Goal: Task Accomplishment & Management: Use online tool/utility

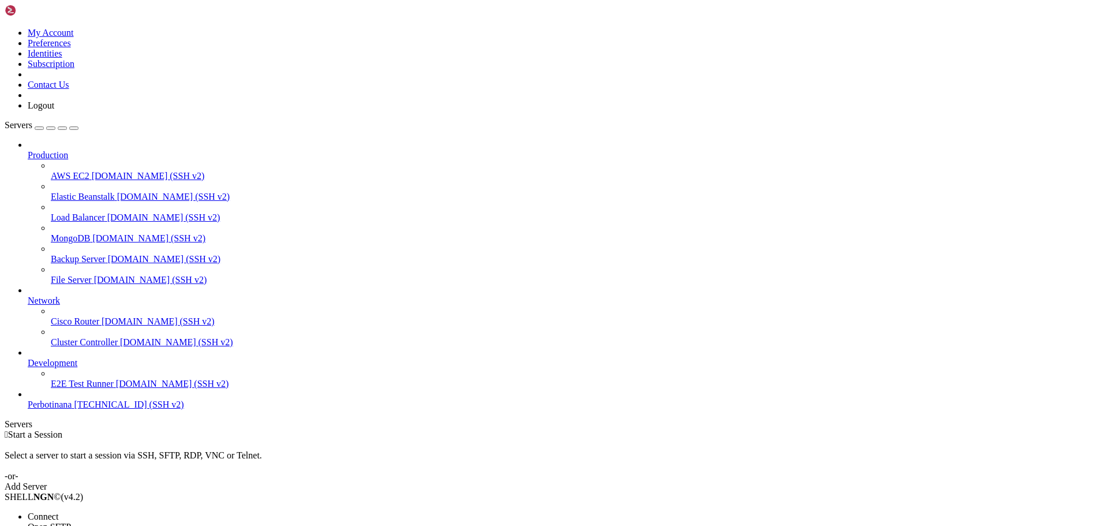
click at [133, 522] on li "Open SFTP" at bounding box center [80, 527] width 105 height 10
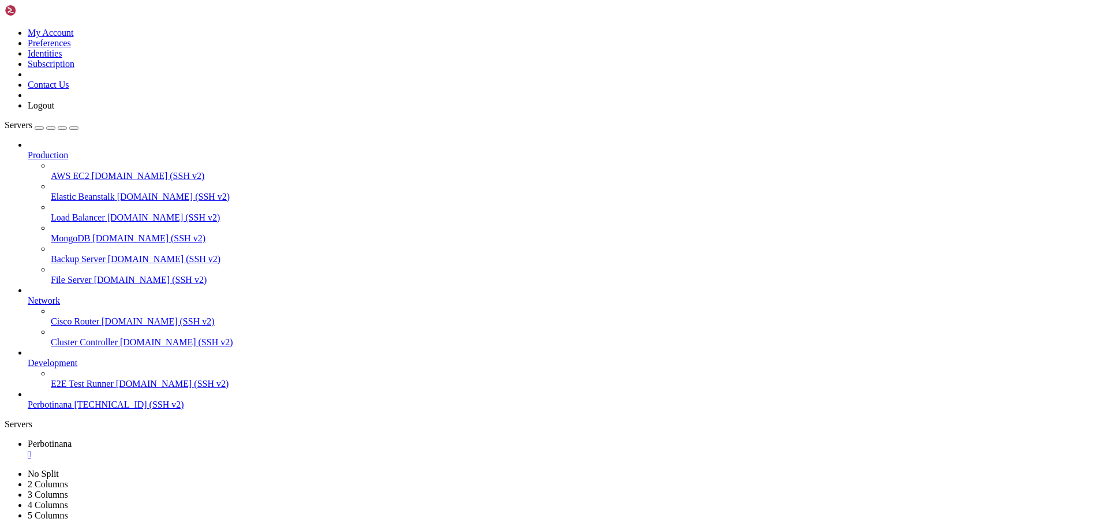
type input "/root/BOTI3"
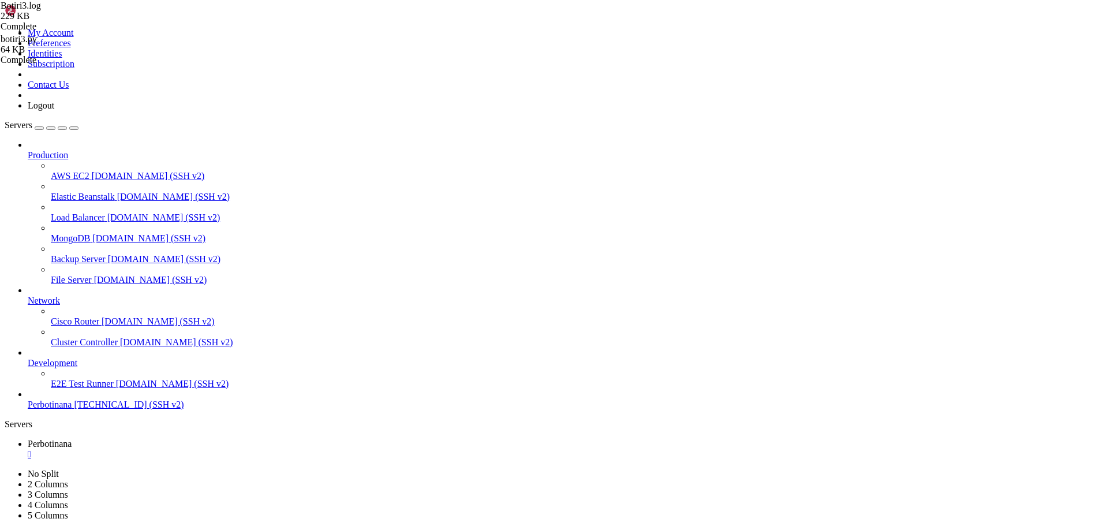
click at [217, 449] on div "" at bounding box center [566, 454] width 1076 height 10
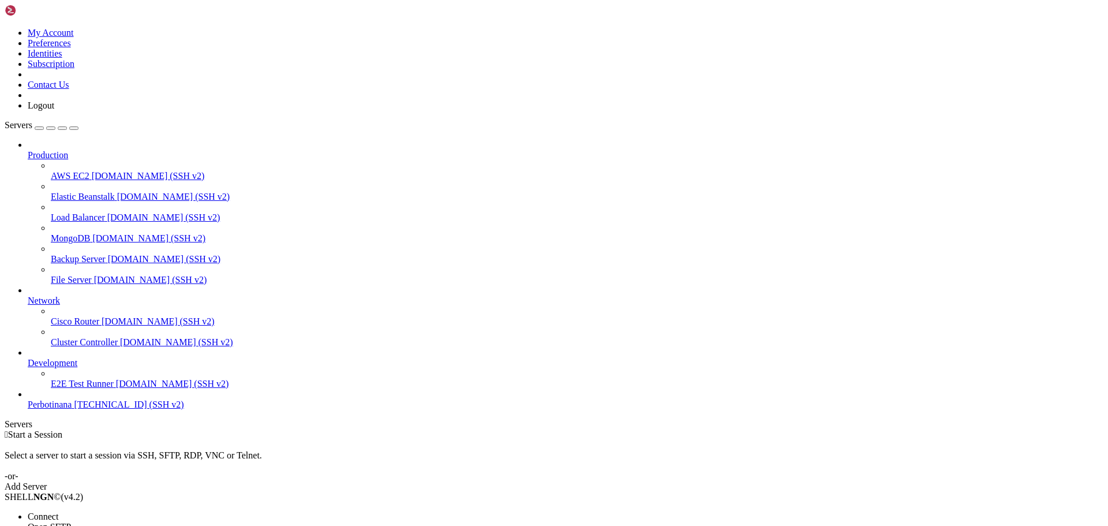
click at [133, 522] on li "Open SFTP" at bounding box center [80, 527] width 105 height 10
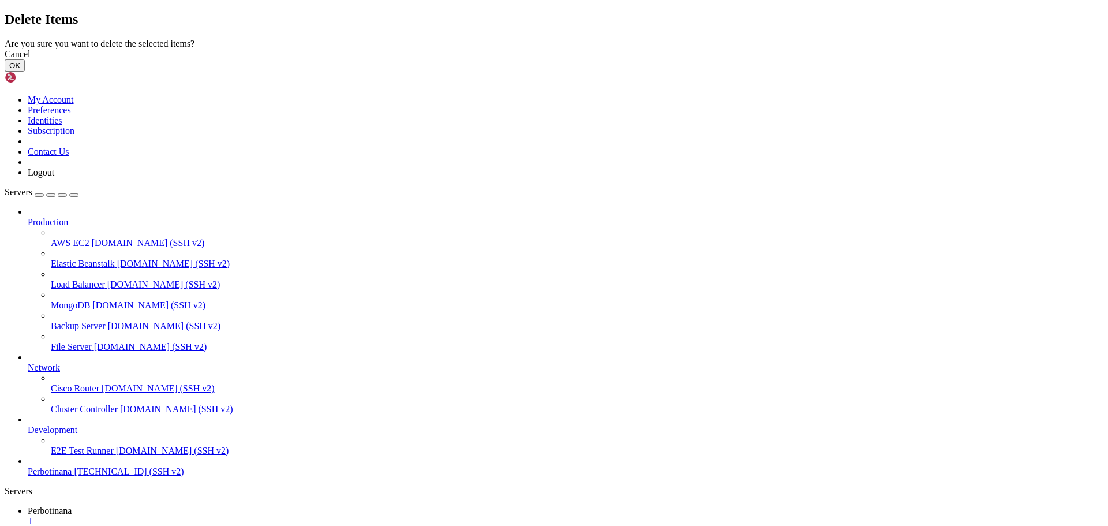
click at [25, 72] on button "OK" at bounding box center [15, 65] width 20 height 12
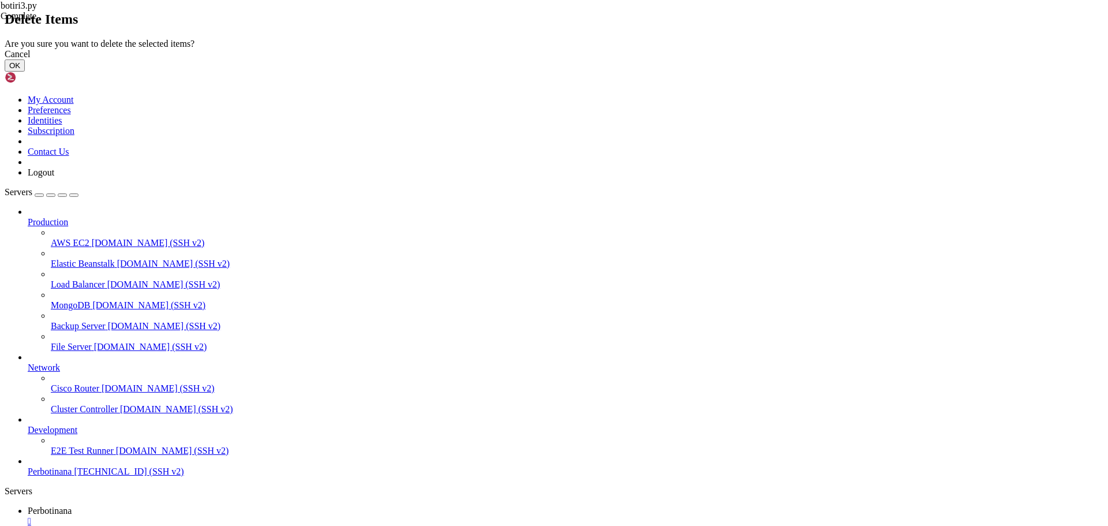
click at [25, 72] on button "OK" at bounding box center [15, 65] width 20 height 12
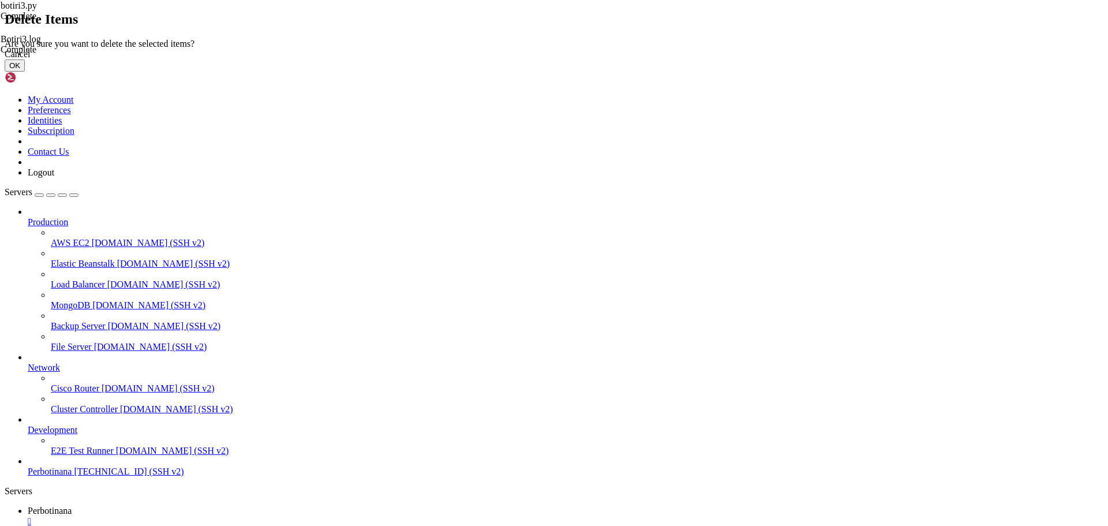
click at [25, 72] on button "OK" at bounding box center [15, 65] width 20 height 12
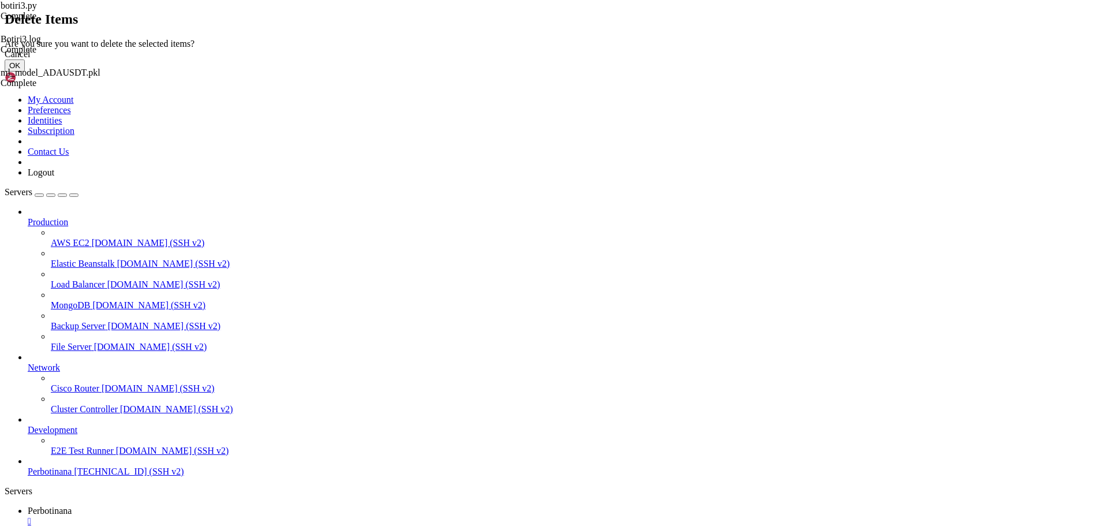
click at [25, 72] on button "OK" at bounding box center [15, 65] width 20 height 12
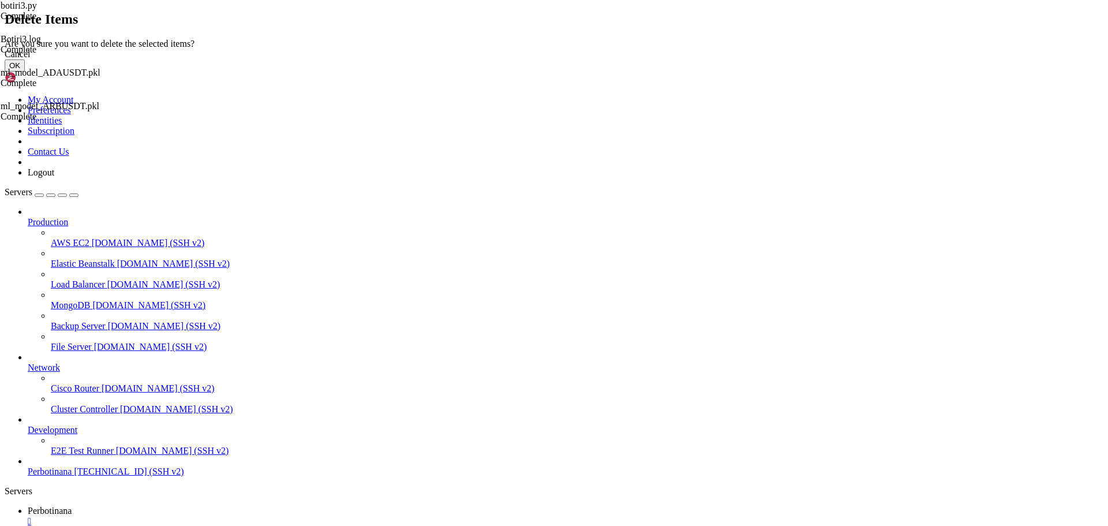
click at [25, 72] on button "OK" at bounding box center [15, 65] width 20 height 12
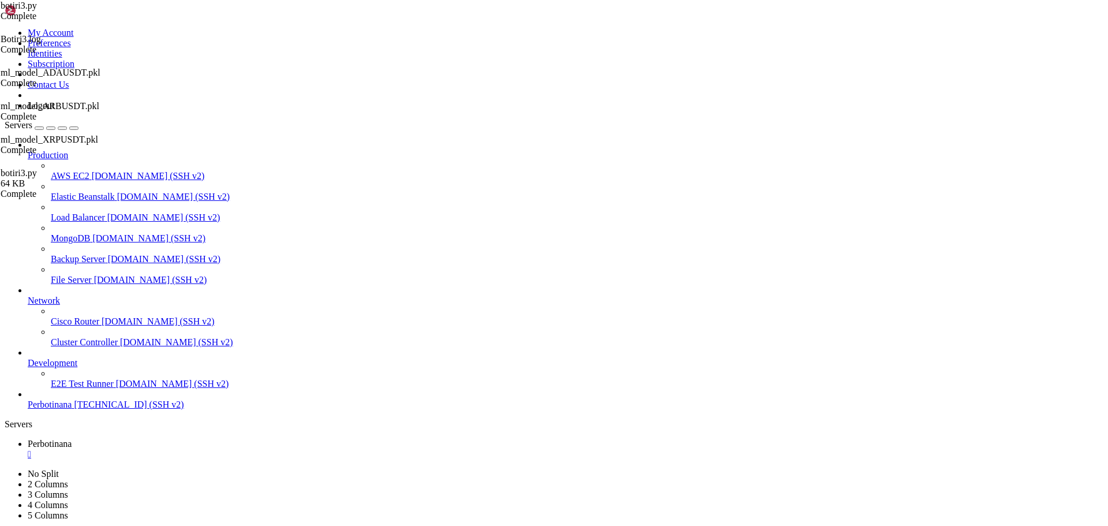
click at [72, 439] on span "Perbotinana" at bounding box center [50, 444] width 44 height 10
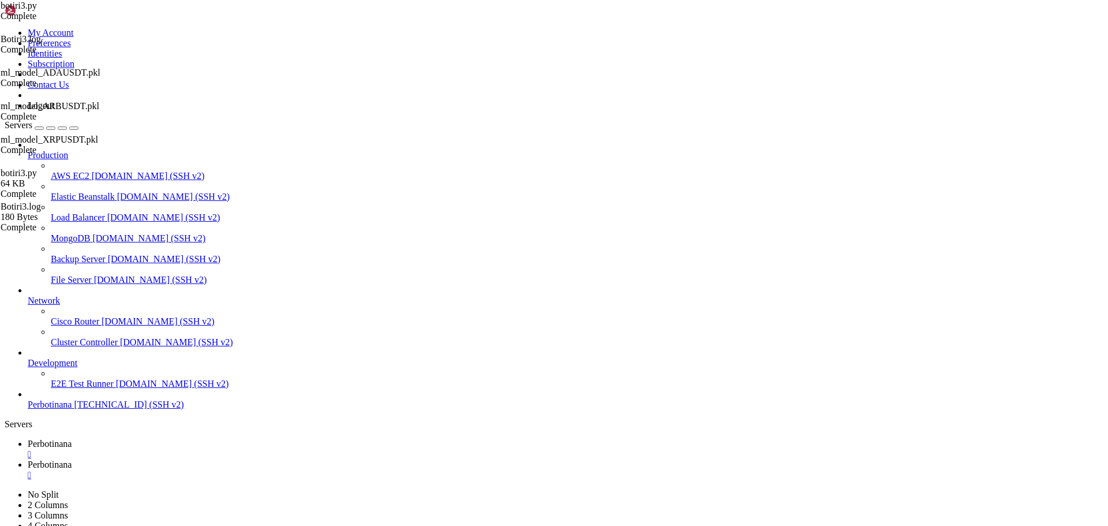
click at [72, 459] on span "Perbotinana" at bounding box center [50, 464] width 44 height 10
drag, startPoint x: 75, startPoint y: 1231, endPoint x: 10, endPoint y: 1203, distance: 70.1
click at [175, 439] on link "Perbotinana " at bounding box center [566, 449] width 1076 height 21
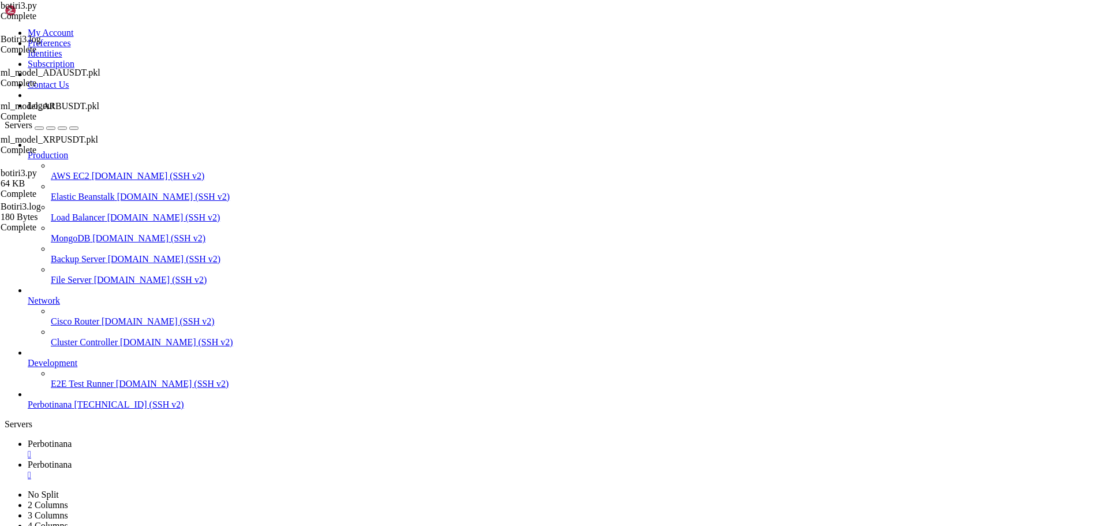
click at [72, 459] on span "Perbotinana" at bounding box center [50, 464] width 44 height 10
click at [308, 470] on div "" at bounding box center [566, 475] width 1076 height 10
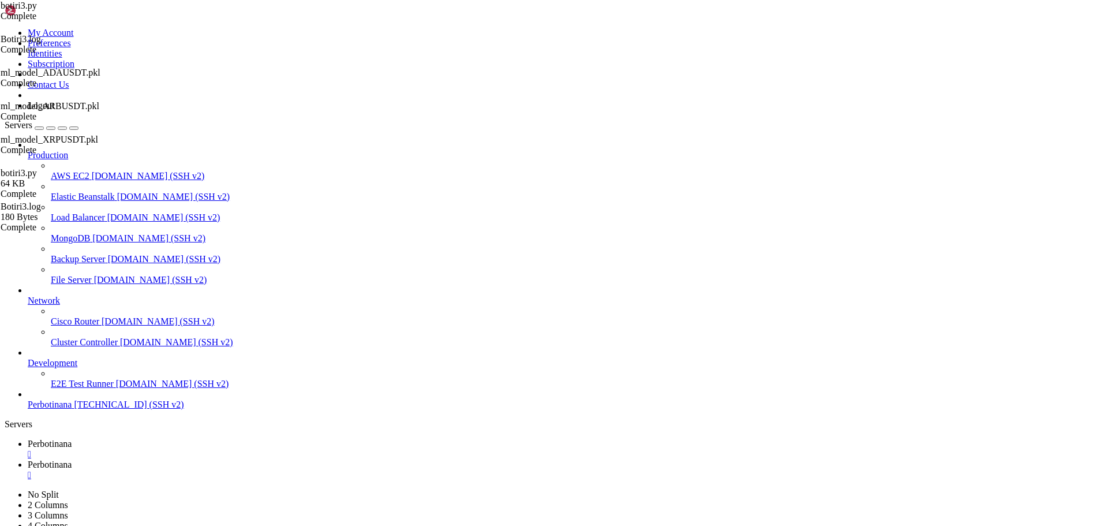
scroll to position [10, 0]
click at [199, 439] on link "Perbotinana " at bounding box center [566, 449] width 1076 height 21
click at [72, 459] on span "Perbotinana" at bounding box center [50, 464] width 44 height 10
click at [72, 439] on span "Perbotinana" at bounding box center [50, 444] width 44 height 10
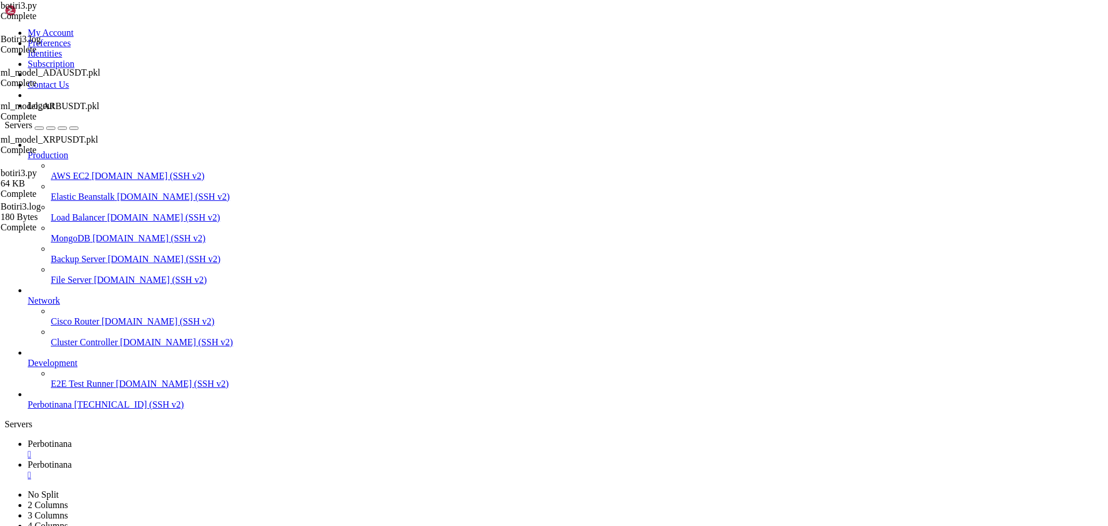
type input "/root/BOTI3"
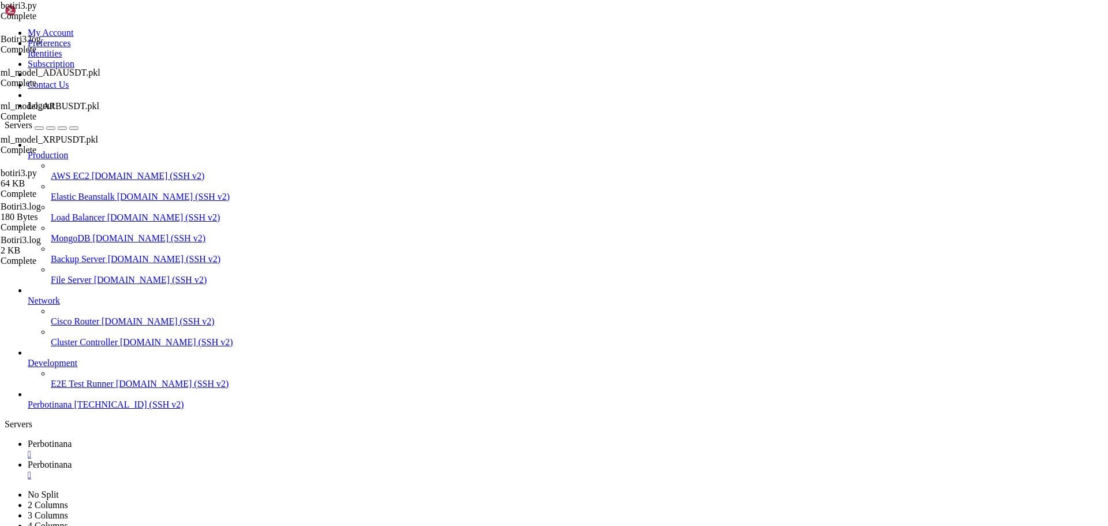
click at [72, 459] on span "Perbotinana" at bounding box center [50, 464] width 44 height 10
click at [302, 470] on div "" at bounding box center [566, 475] width 1076 height 10
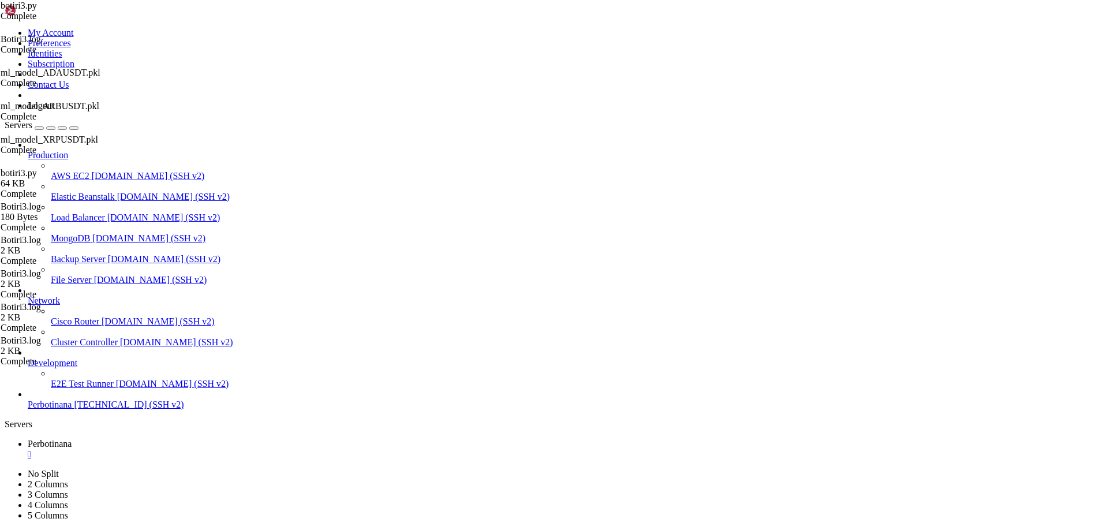
click at [221, 449] on div "" at bounding box center [566, 454] width 1076 height 10
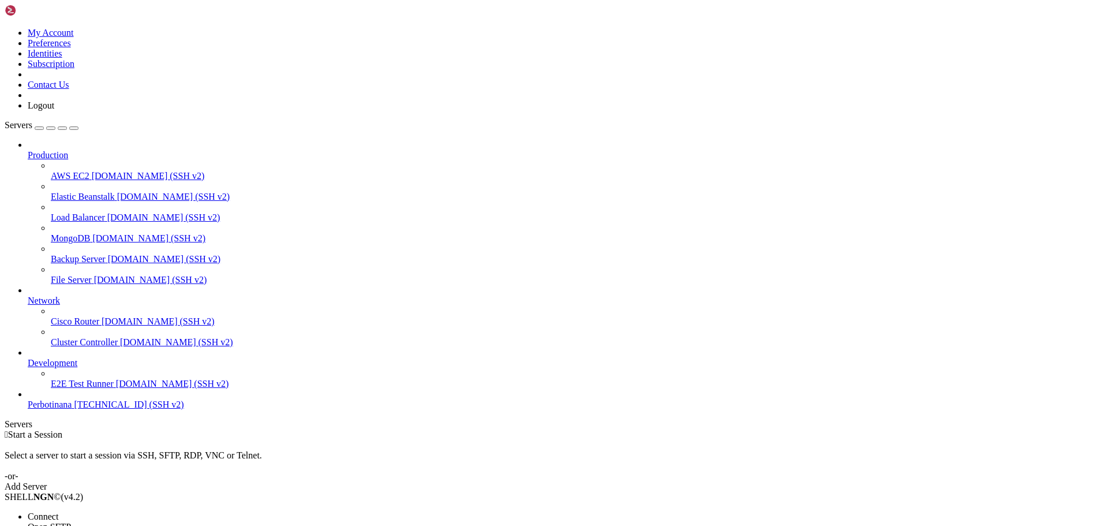
click at [71, 522] on span "Open SFTP" at bounding box center [49, 527] width 43 height 10
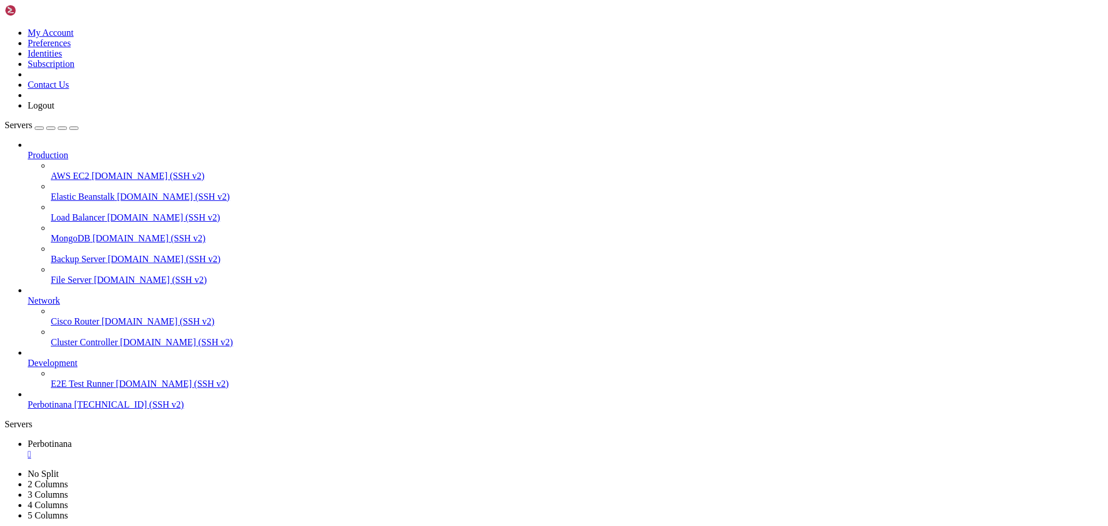
type input "/root/BOTI3"
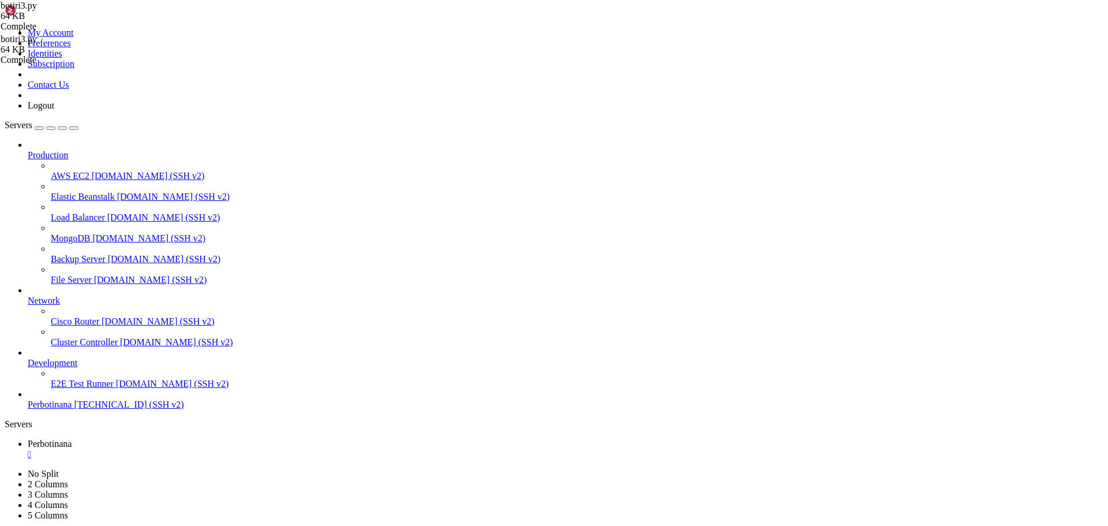
click at [218, 439] on link "Perbotinana " at bounding box center [566, 449] width 1076 height 21
click at [219, 449] on div "" at bounding box center [566, 454] width 1076 height 10
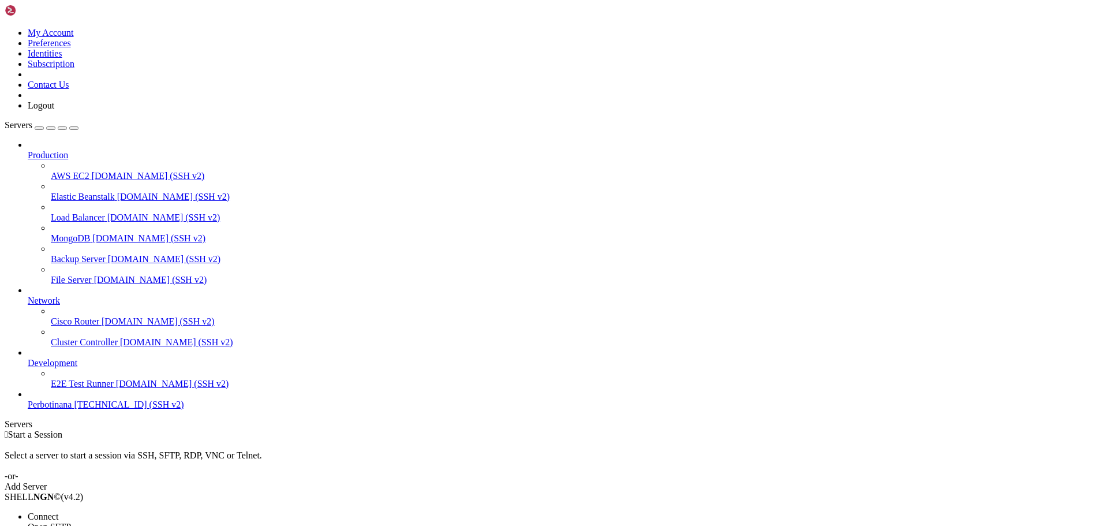
click at [133, 511] on li "Connect" at bounding box center [80, 516] width 105 height 10
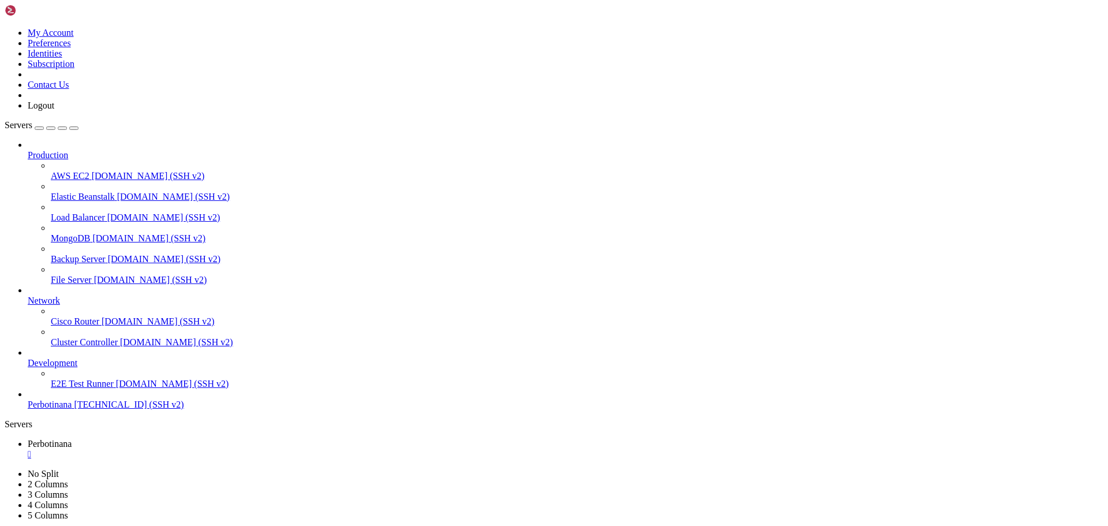
scroll to position [0, 0]
drag, startPoint x: 152, startPoint y: 341, endPoint x: 152, endPoint y: 358, distance: 16.7
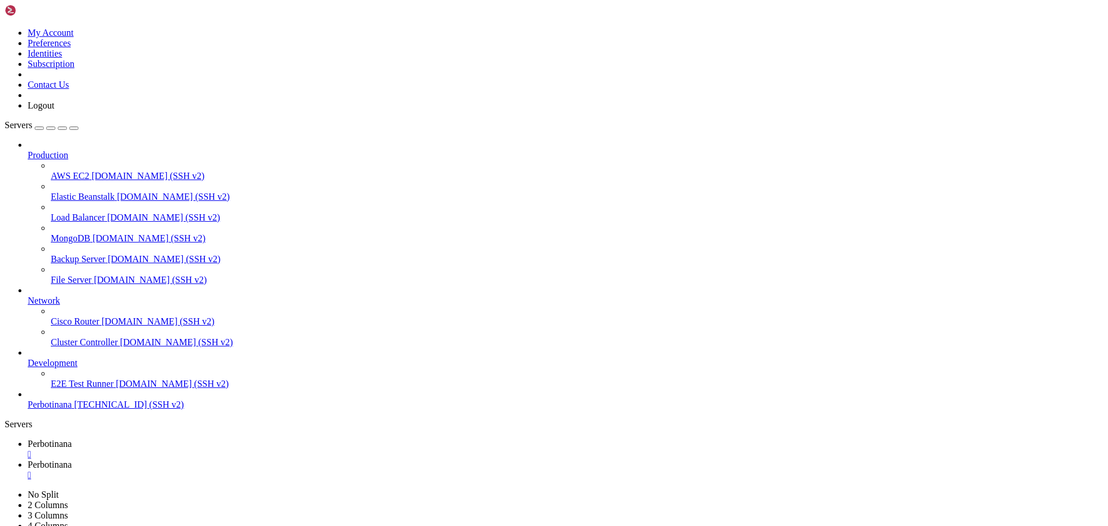
click at [72, 439] on span "Perbotinana" at bounding box center [50, 444] width 44 height 10
click at [72, 459] on span "Perbotinana" at bounding box center [50, 464] width 44 height 10
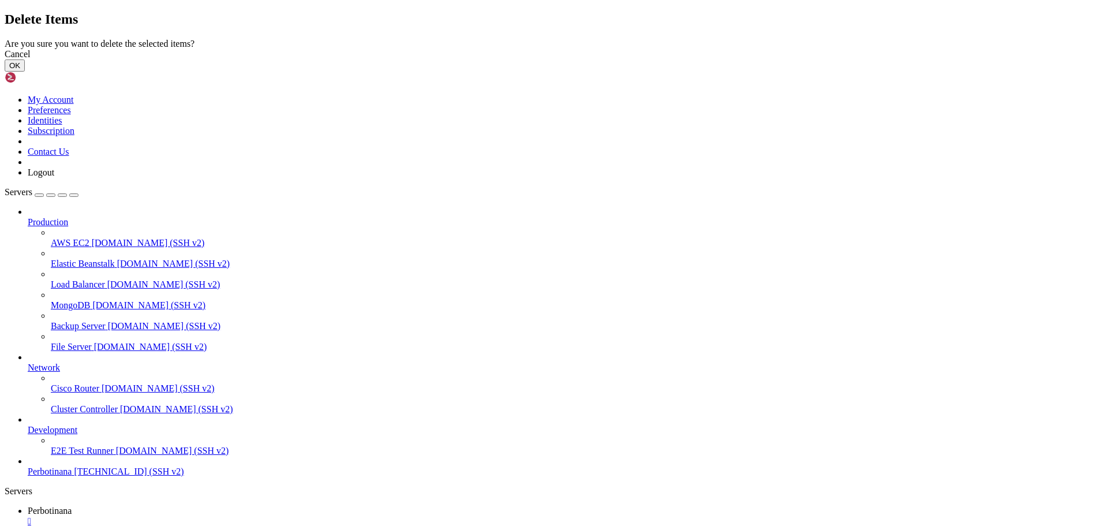
click at [25, 72] on button "OK" at bounding box center [15, 65] width 20 height 12
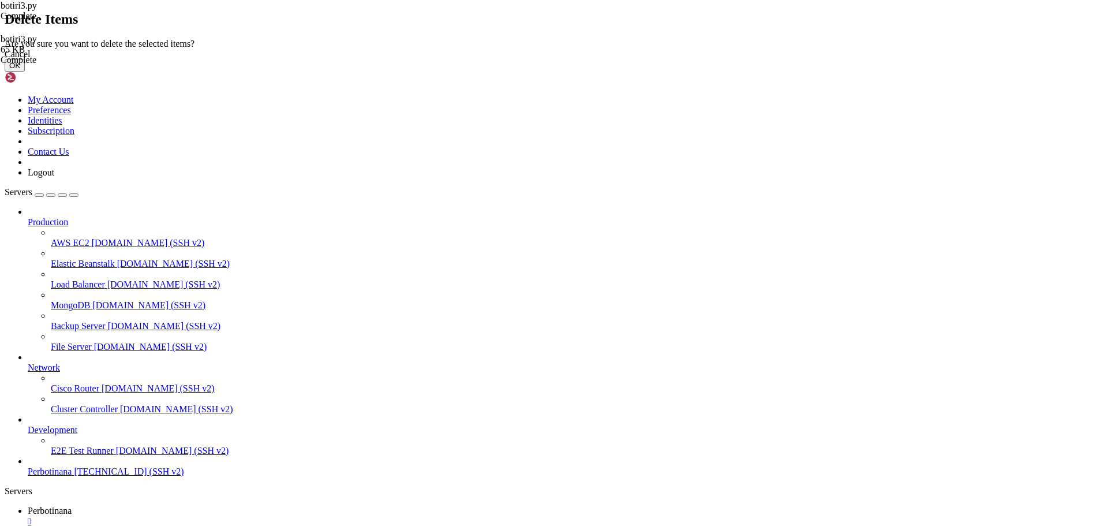
click at [25, 72] on button "OK" at bounding box center [15, 65] width 20 height 12
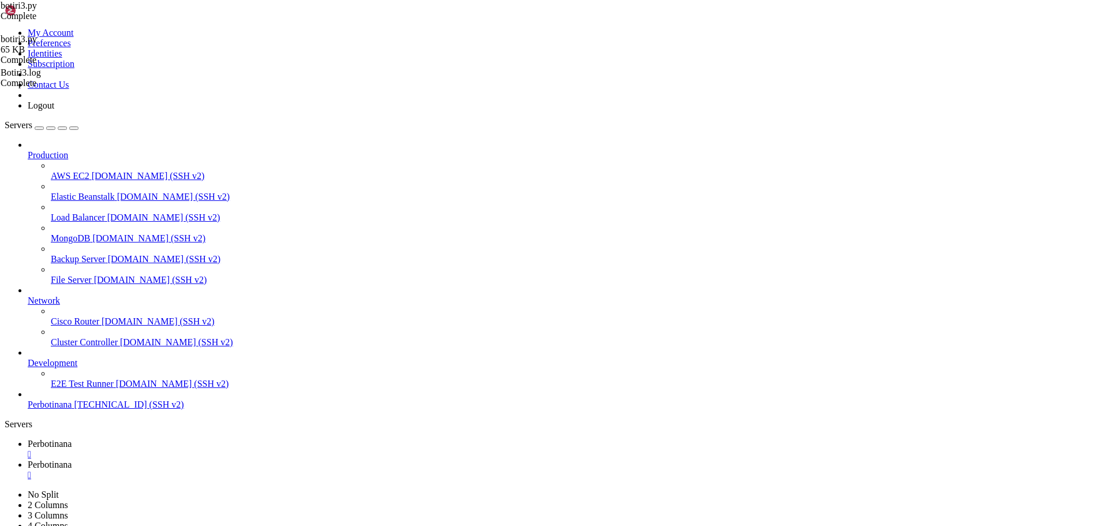
drag, startPoint x: 176, startPoint y: 18, endPoint x: 148, endPoint y: 124, distance: 109.3
click at [72, 439] on span "Perbotinana" at bounding box center [50, 444] width 44 height 10
click at [72, 459] on span "Perbotinana" at bounding box center [50, 464] width 44 height 10
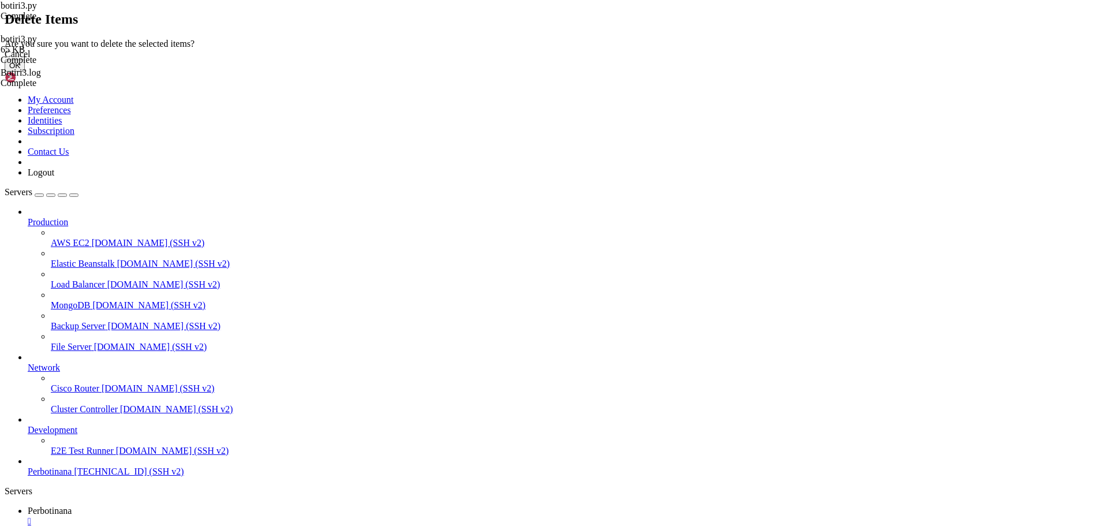
click at [25, 72] on button "OK" at bounding box center [15, 65] width 20 height 12
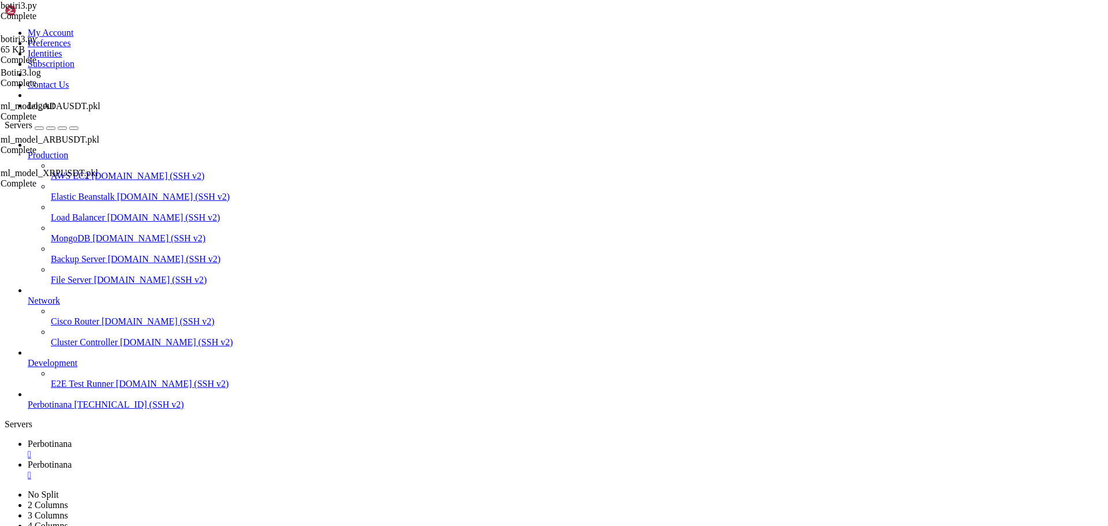
click at [72, 439] on span "Perbotinana" at bounding box center [50, 444] width 44 height 10
click at [72, 459] on span "Perbotinana" at bounding box center [50, 464] width 44 height 10
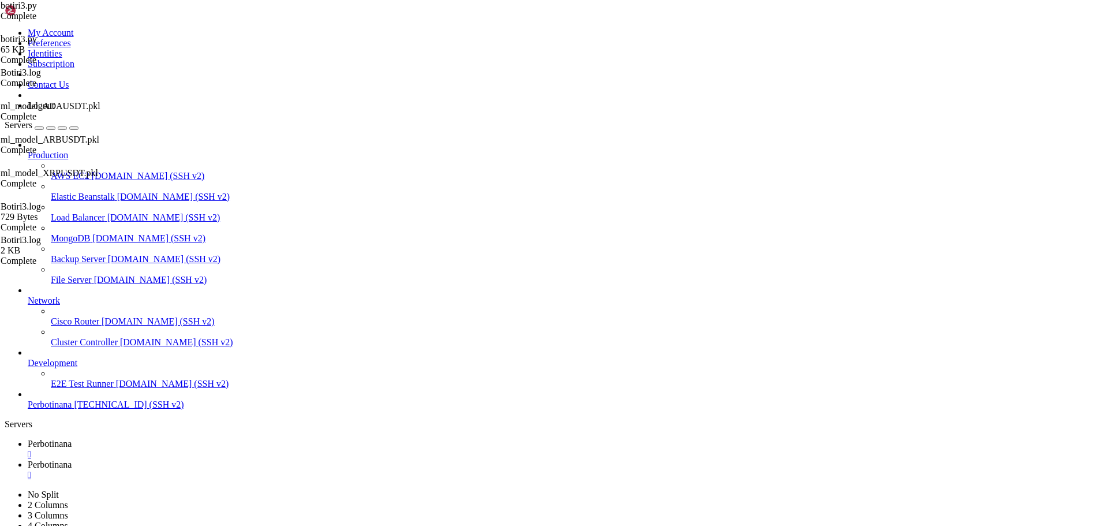
type input "/root/BOTI3"
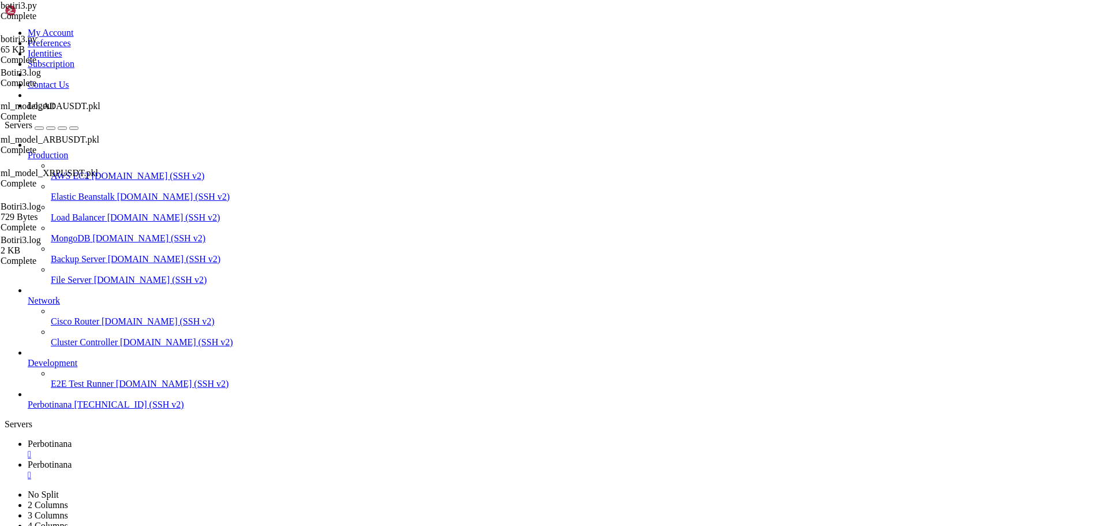
click at [72, 439] on span "Perbotinana" at bounding box center [50, 444] width 44 height 10
click at [263, 459] on link "Perbotinana " at bounding box center [566, 469] width 1076 height 21
click at [306, 470] on div "" at bounding box center [566, 475] width 1076 height 10
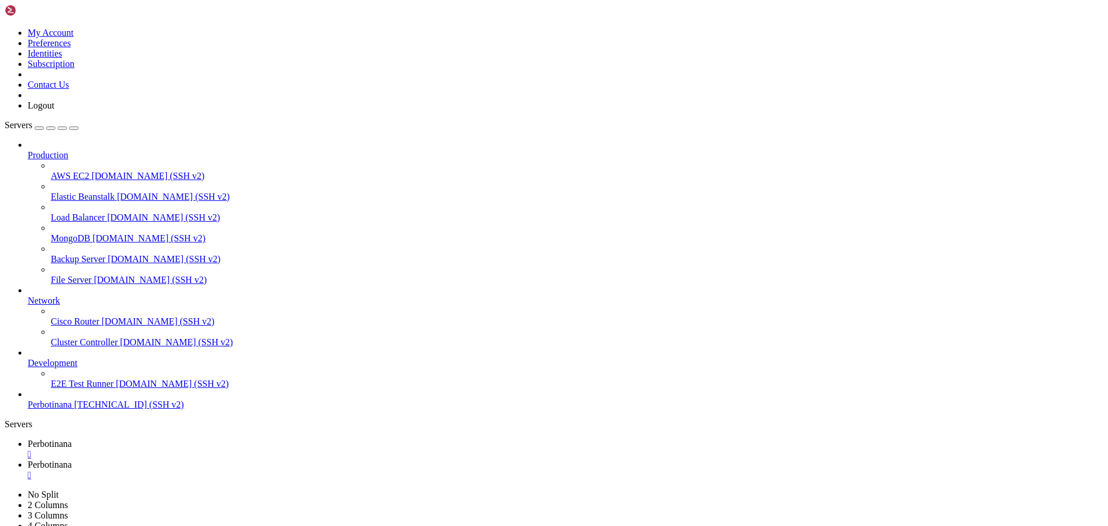
type input "/root/BOTI3"
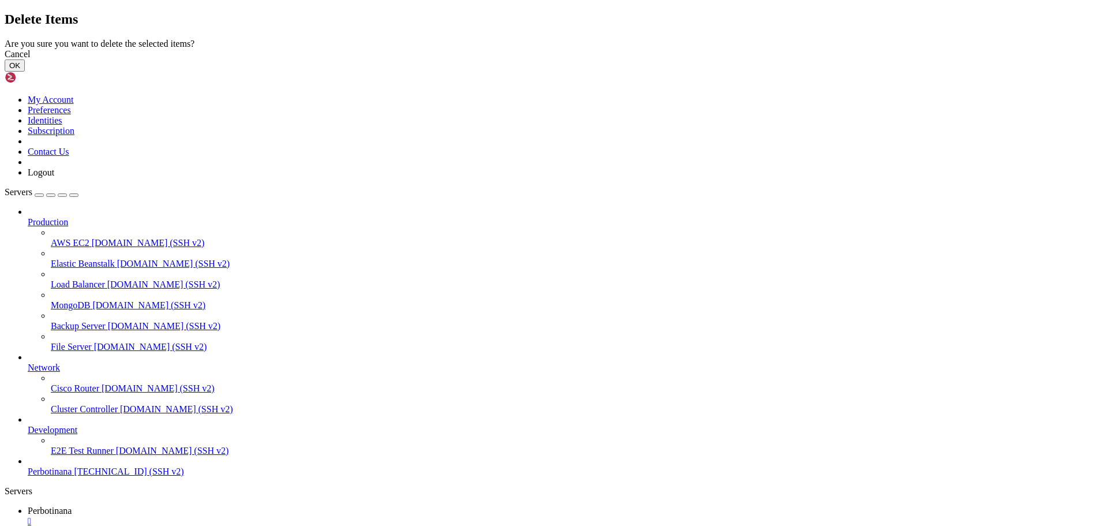
click at [25, 72] on button "OK" at bounding box center [15, 65] width 20 height 12
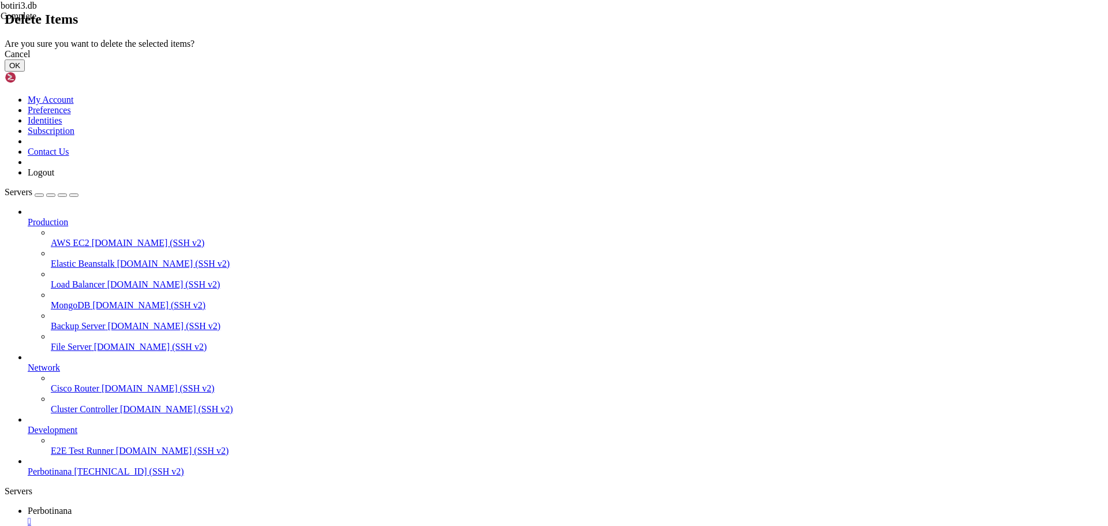
click at [25, 72] on button "OK" at bounding box center [15, 65] width 20 height 12
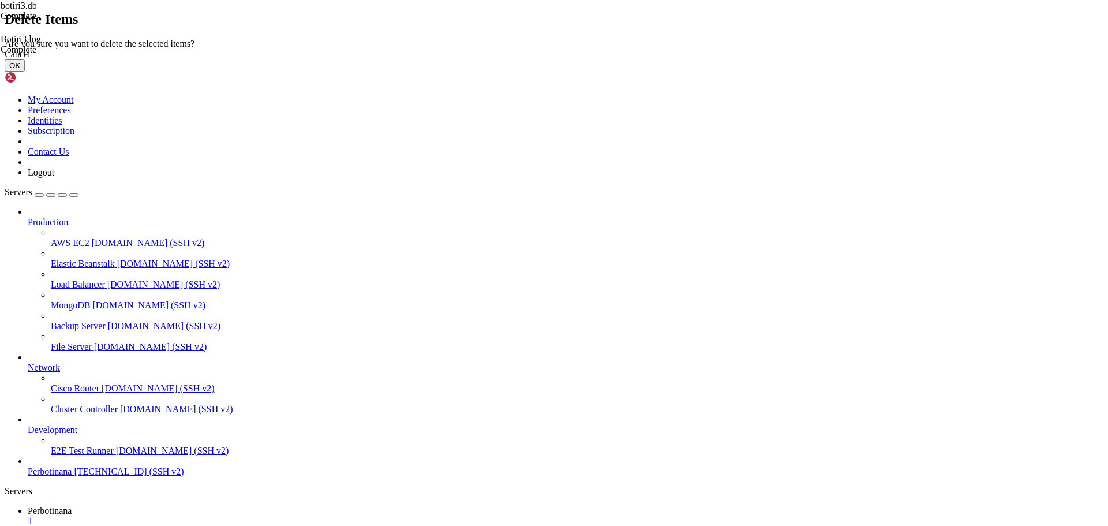
click at [25, 72] on button "OK" at bounding box center [15, 65] width 20 height 12
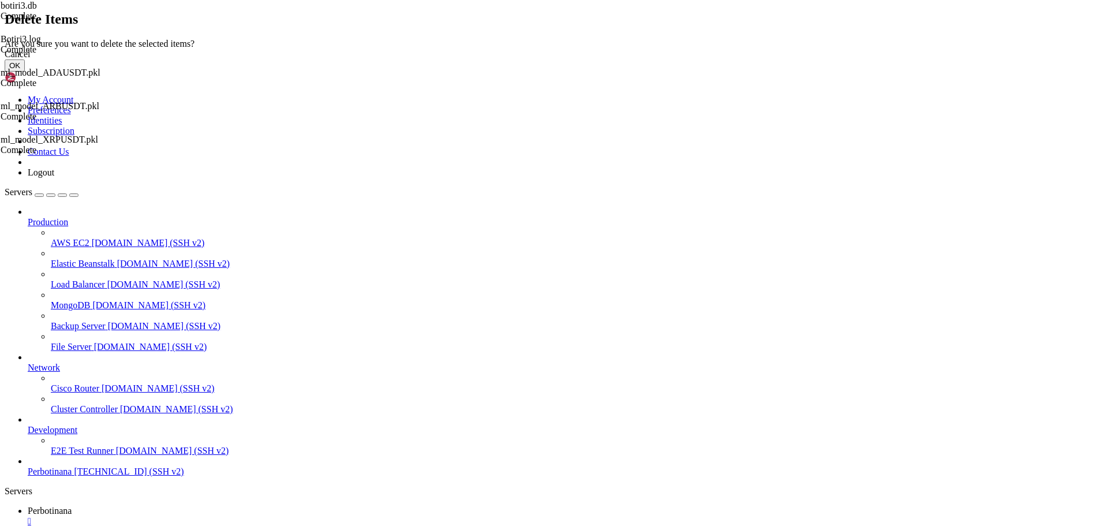
click at [635, 59] on div "Cancel" at bounding box center [554, 54] width 1099 height 10
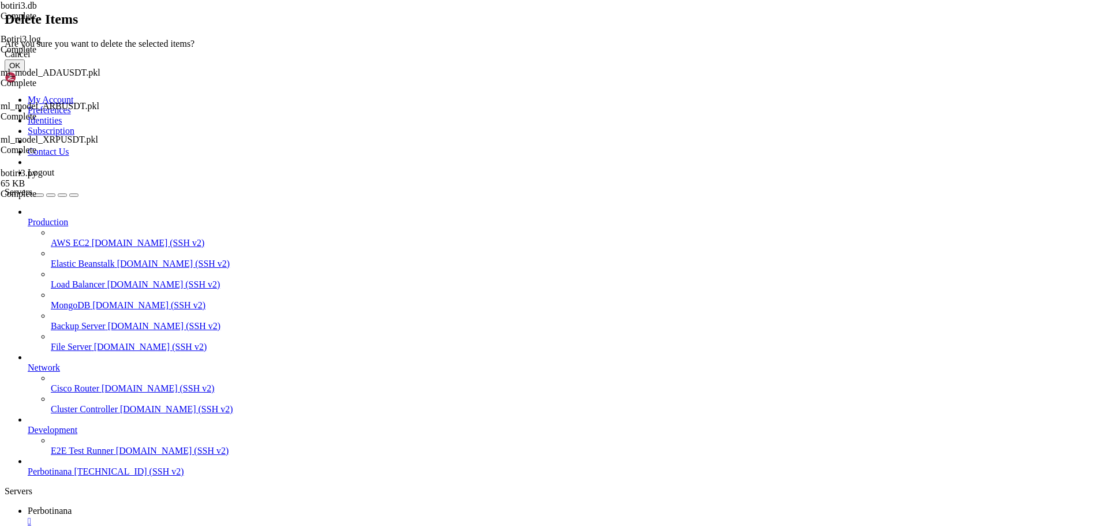
click at [25, 72] on button "OK" at bounding box center [15, 65] width 20 height 12
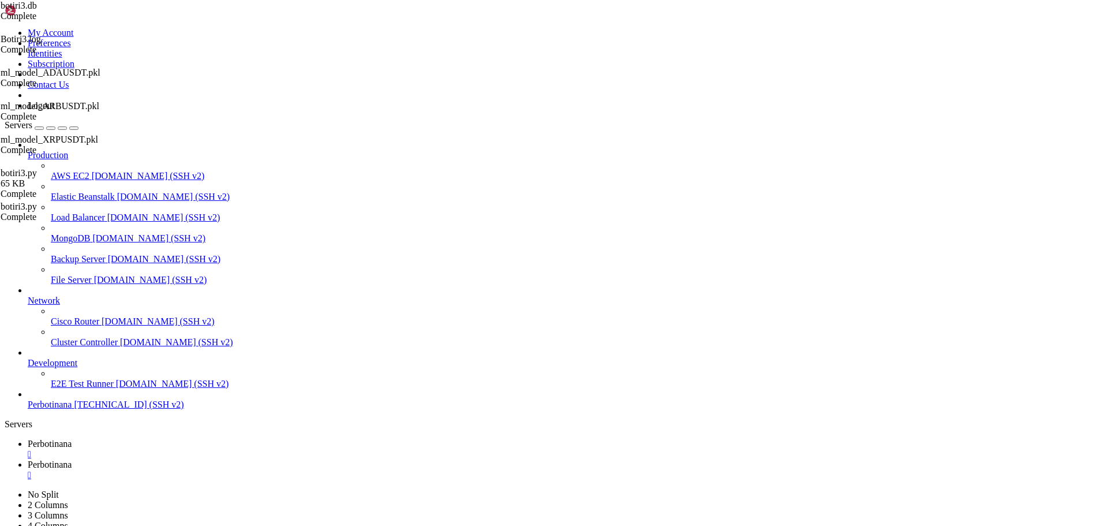
click at [72, 439] on span "Perbotinana" at bounding box center [50, 444] width 44 height 10
click at [72, 459] on span "Perbotinana" at bounding box center [50, 464] width 44 height 10
click at [304, 470] on div "" at bounding box center [566, 475] width 1076 height 10
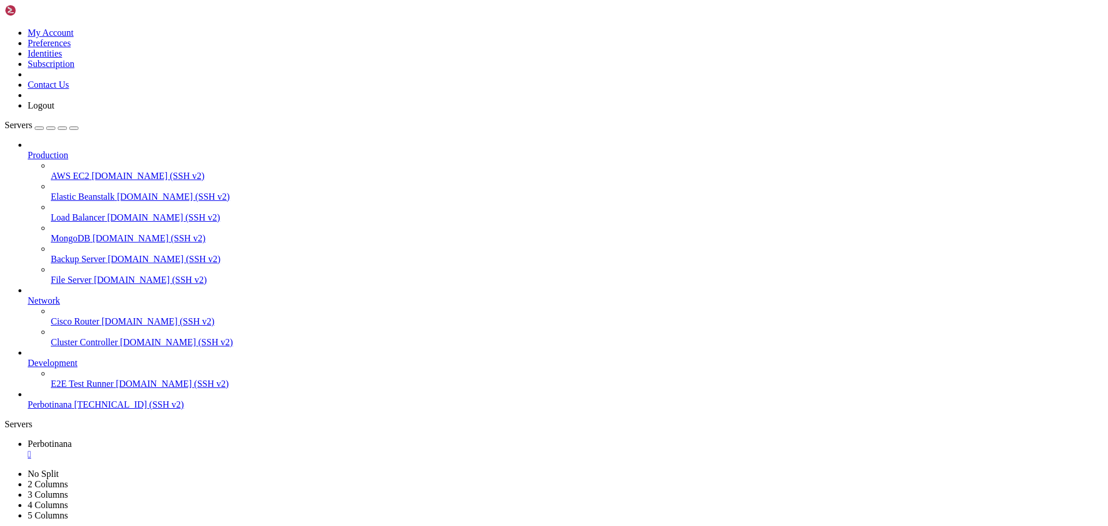
scroll to position [29, 0]
click at [220, 449] on div "" at bounding box center [566, 454] width 1076 height 10
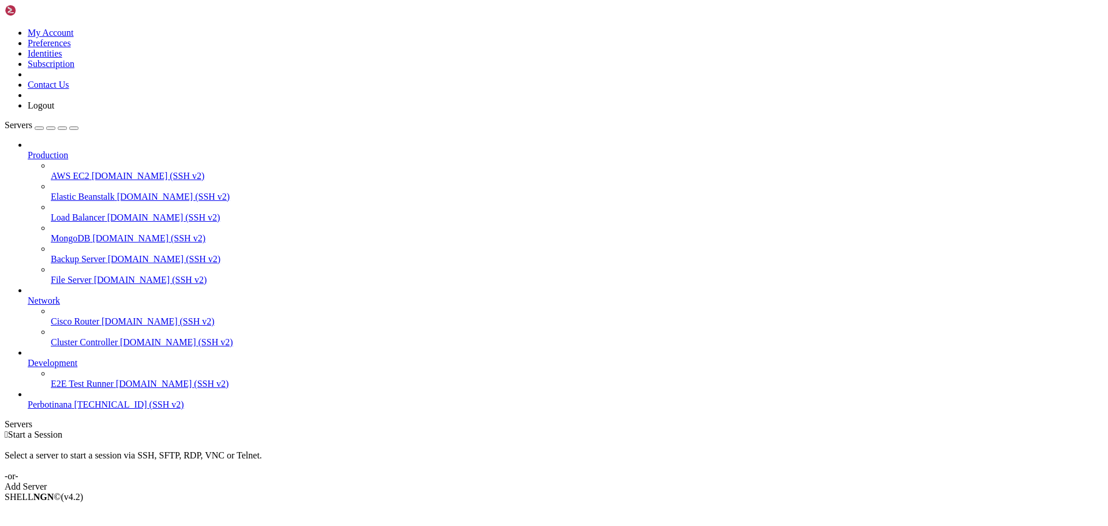
drag, startPoint x: 90, startPoint y: 453, endPoint x: 78, endPoint y: 435, distance: 21.3
click at [71, 522] on span "Open SFTP" at bounding box center [49, 527] width 43 height 10
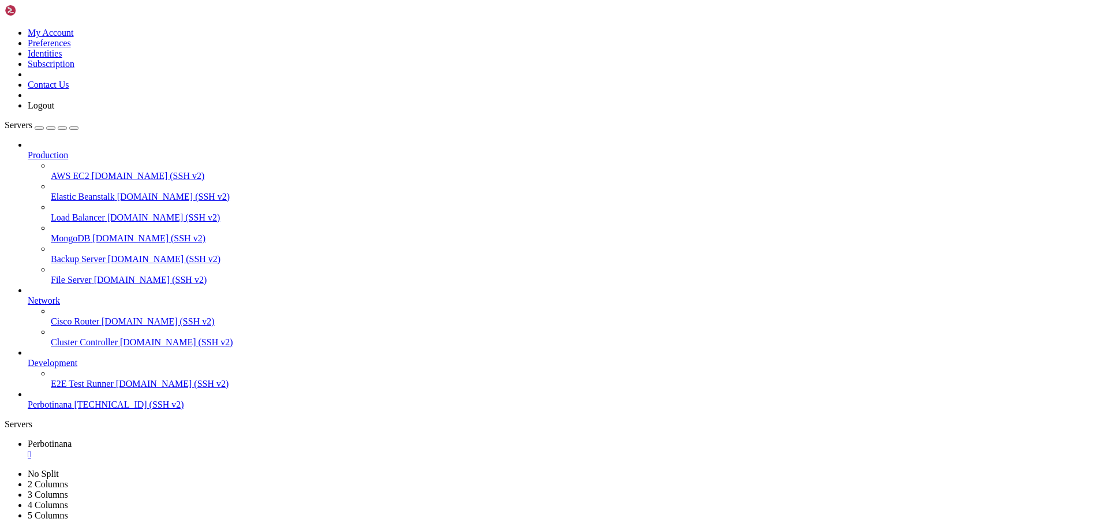
type input "/root"
click at [218, 449] on div "" at bounding box center [566, 454] width 1076 height 10
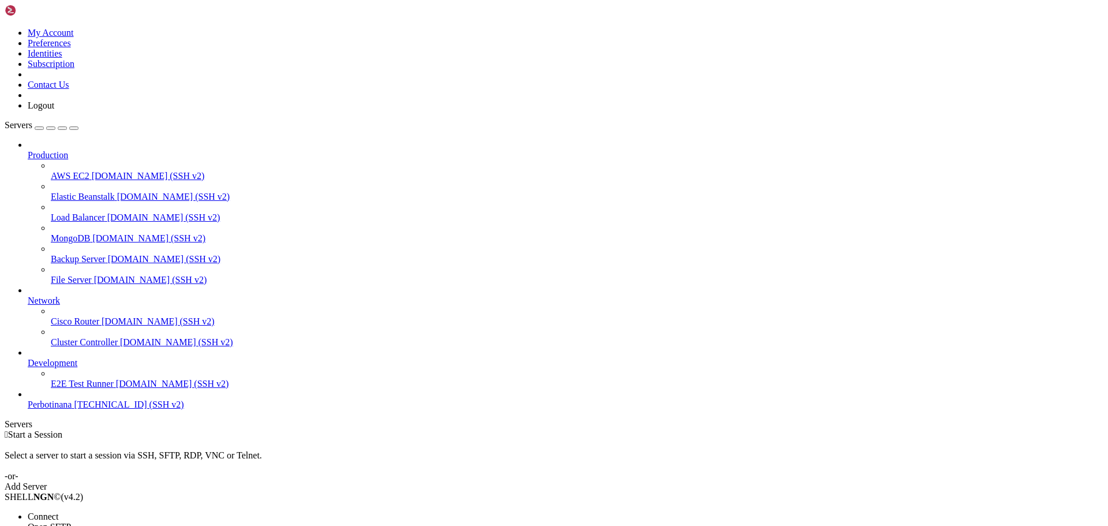
click at [126, 522] on li "Open SFTP" at bounding box center [80, 527] width 105 height 10
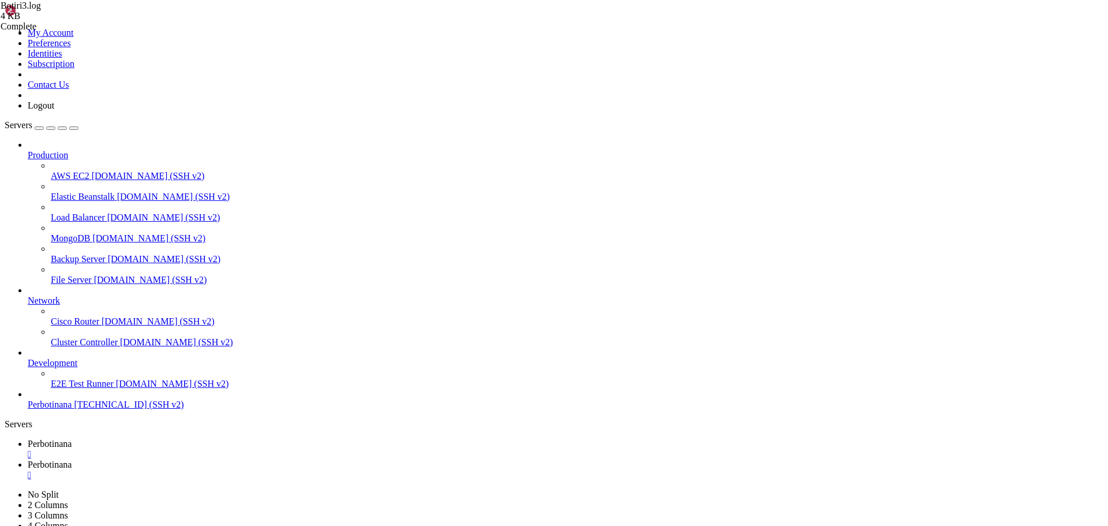
scroll to position [0, 0]
click at [72, 439] on span "Perbotinana" at bounding box center [50, 444] width 44 height 10
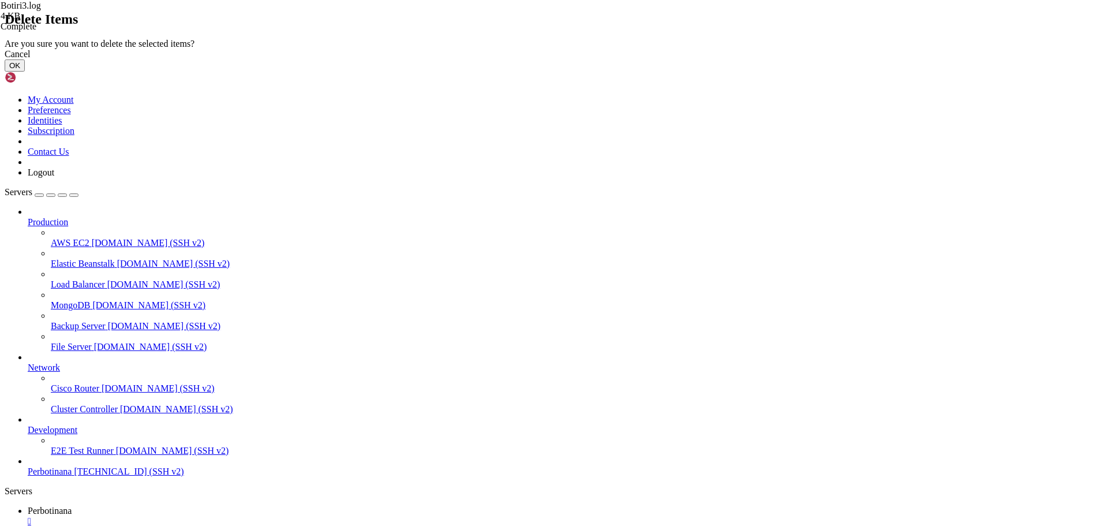
click at [25, 72] on button "OK" at bounding box center [15, 65] width 20 height 12
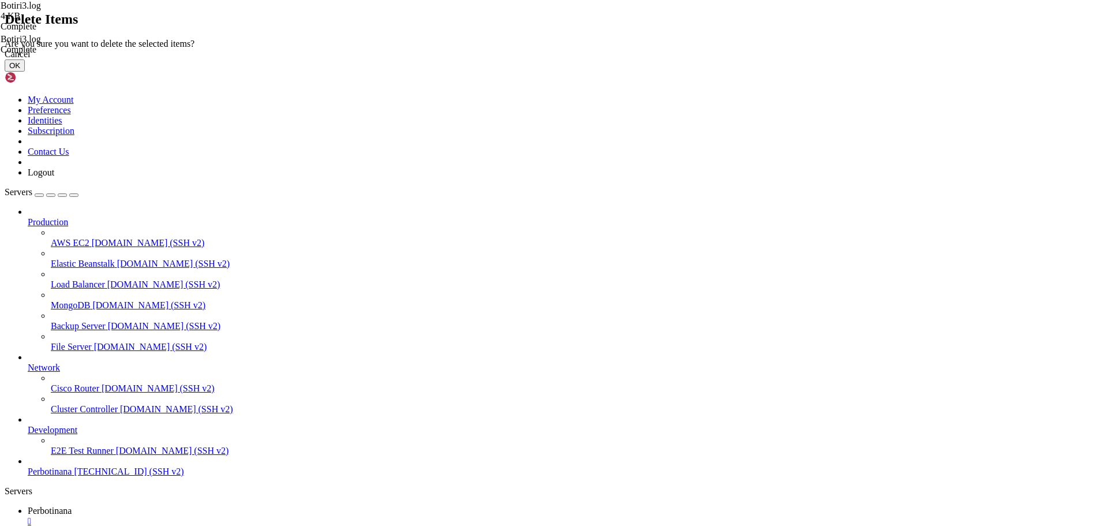
click at [25, 72] on button "OK" at bounding box center [15, 65] width 20 height 12
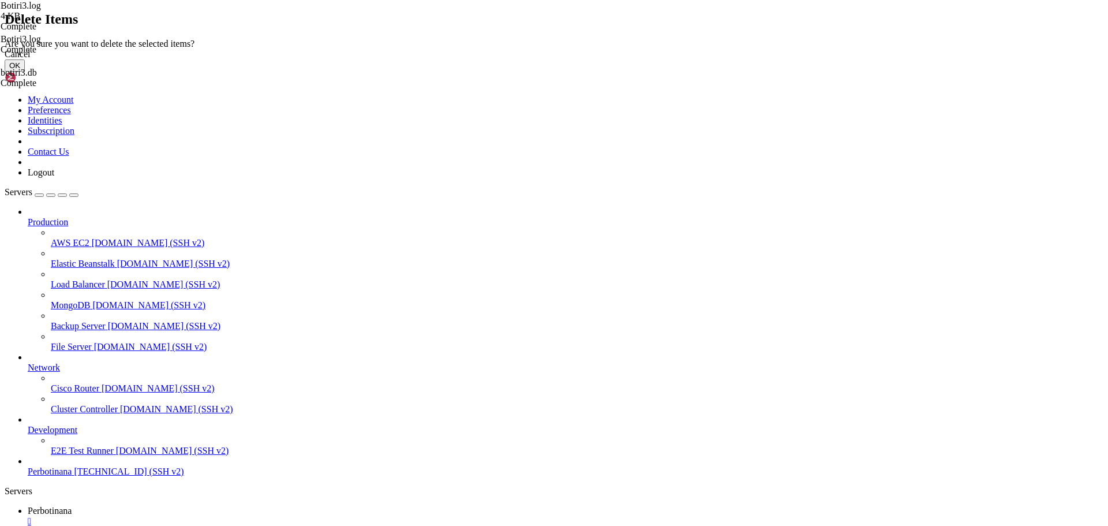
click at [25, 72] on button "OK" at bounding box center [15, 65] width 20 height 12
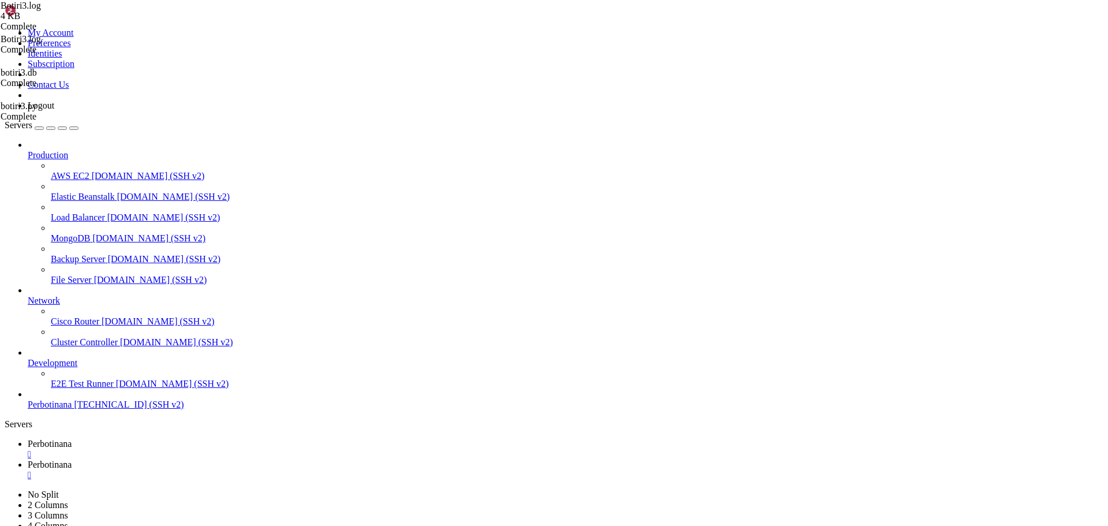
click at [72, 459] on span "Perbotinana" at bounding box center [50, 464] width 44 height 10
click at [194, 439] on link "Perbotinana " at bounding box center [566, 449] width 1076 height 21
click at [249, 459] on link "Perbotinana " at bounding box center [566, 469] width 1076 height 21
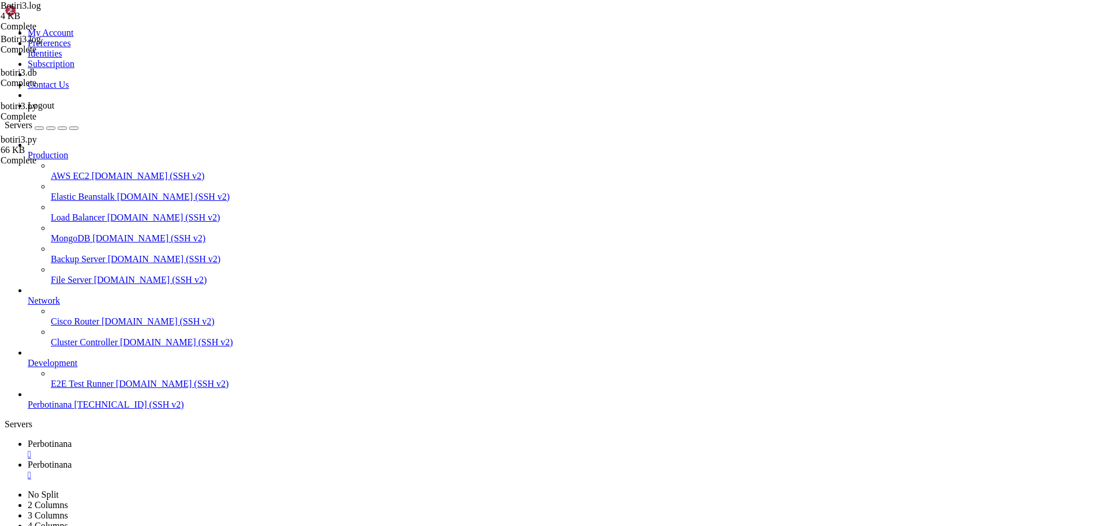
scroll to position [10, 0]
click at [305, 470] on div "" at bounding box center [566, 475] width 1076 height 10
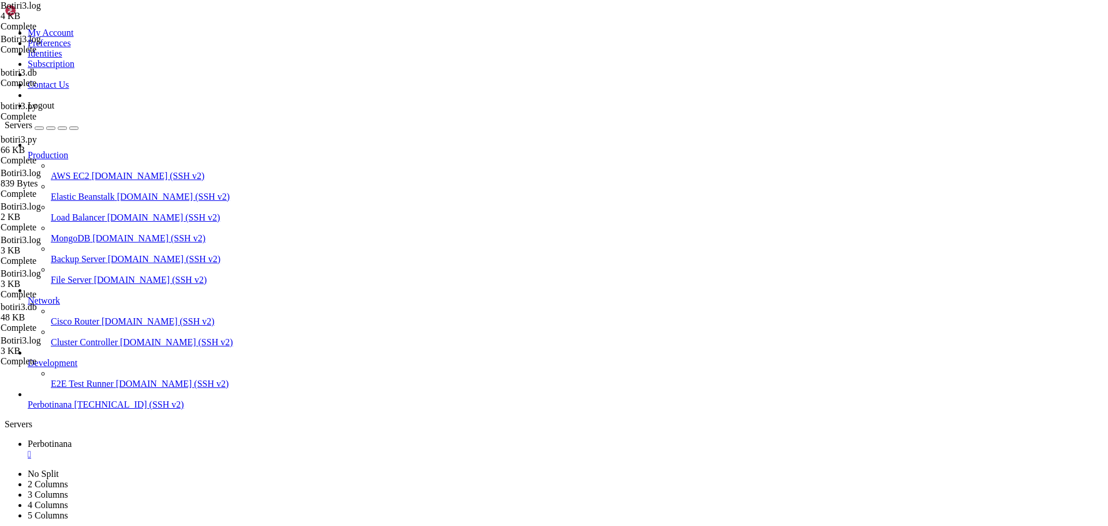
click at [207, 94] on div at bounding box center [554, 263] width 1108 height 526
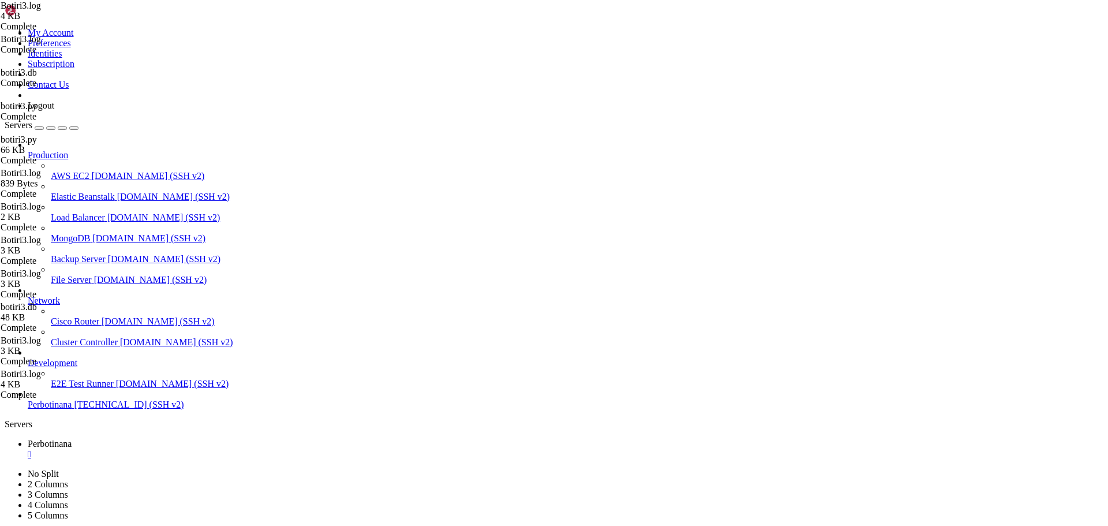
click at [72, 439] on span "Perbotinana" at bounding box center [50, 444] width 44 height 10
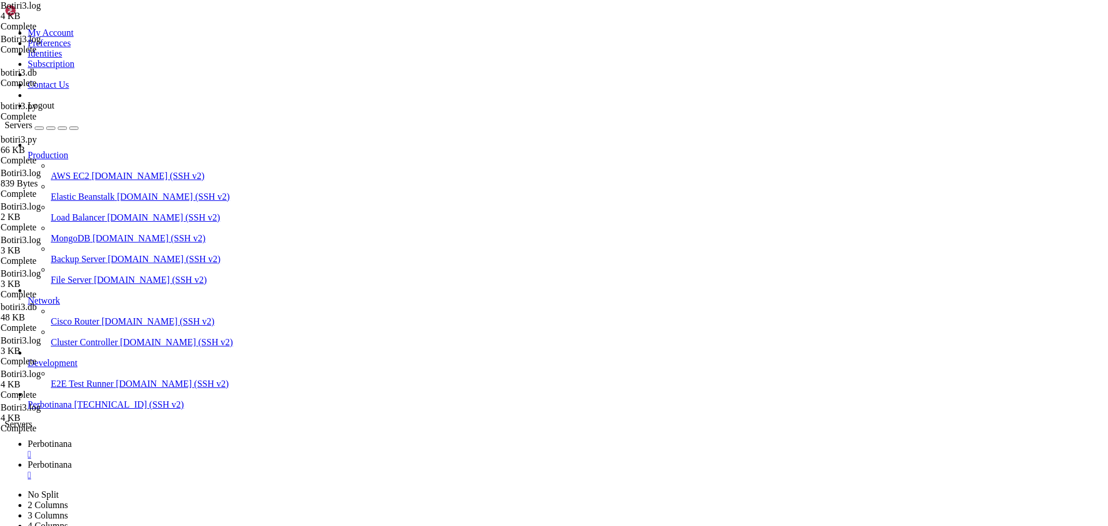
click at [72, 439] on span "Perbotinana" at bounding box center [50, 444] width 44 height 10
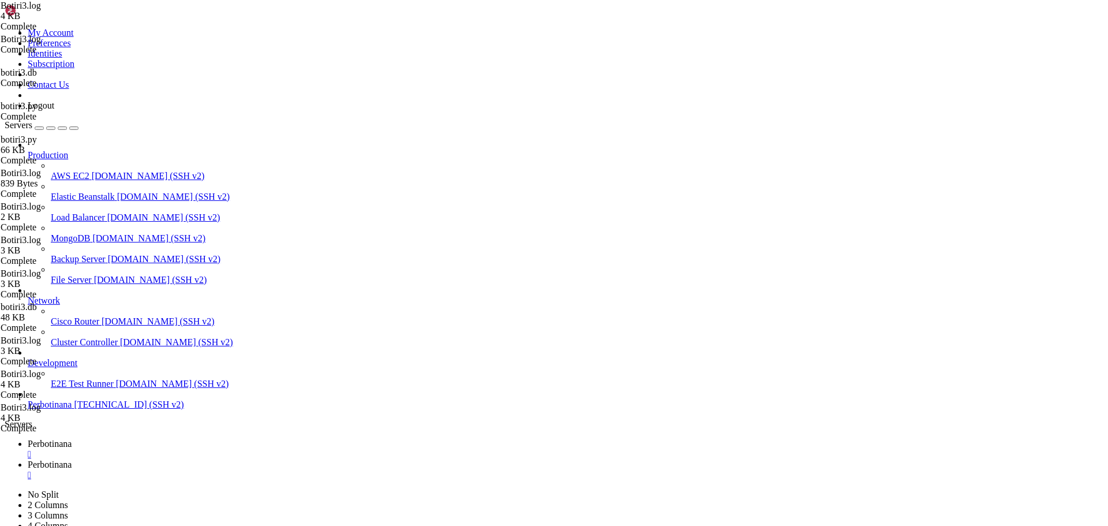
click at [256, 459] on link "Perbotinana " at bounding box center [566, 469] width 1076 height 21
click at [185, 439] on link "Perbotinana " at bounding box center [566, 449] width 1076 height 21
click at [72, 459] on span "Perbotinana" at bounding box center [50, 464] width 44 height 10
click at [72, 439] on span "Perbotinana" at bounding box center [50, 444] width 44 height 10
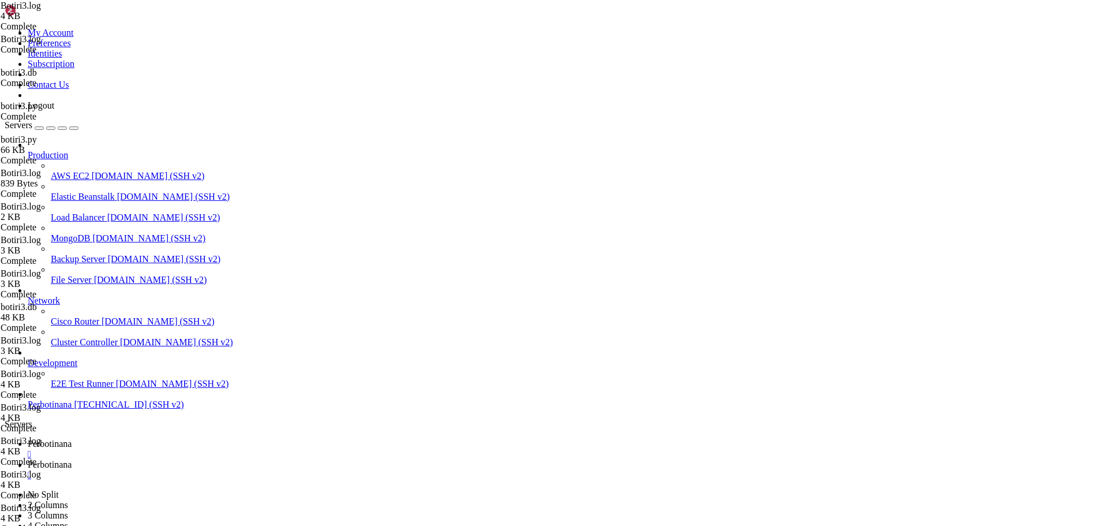
click at [72, 459] on span "Perbotinana" at bounding box center [50, 464] width 44 height 10
click at [199, 439] on link "Perbotinana " at bounding box center [566, 449] width 1076 height 21
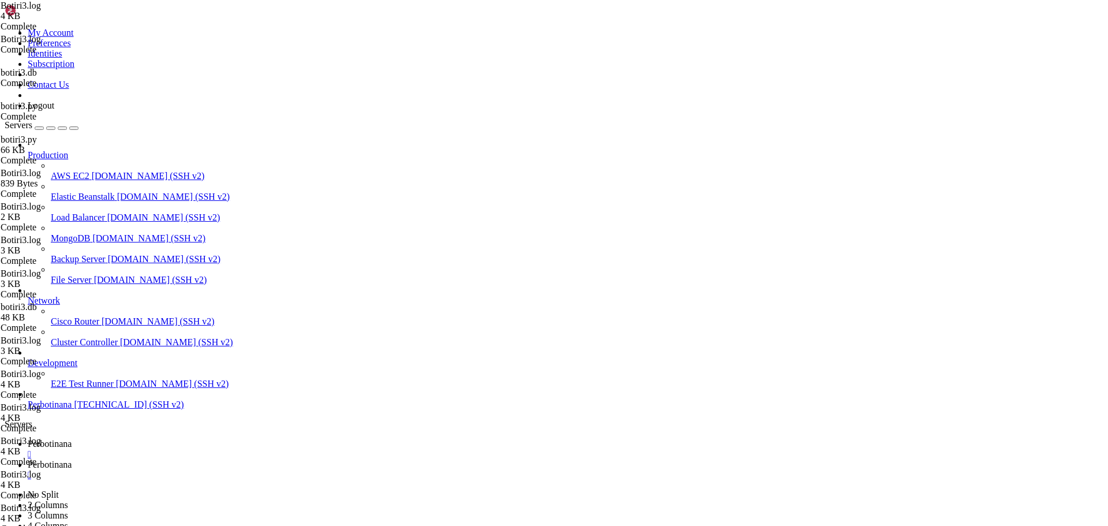
type input "/root/BOTI3"
click at [72, 459] on span "Perbotinana" at bounding box center [50, 464] width 44 height 10
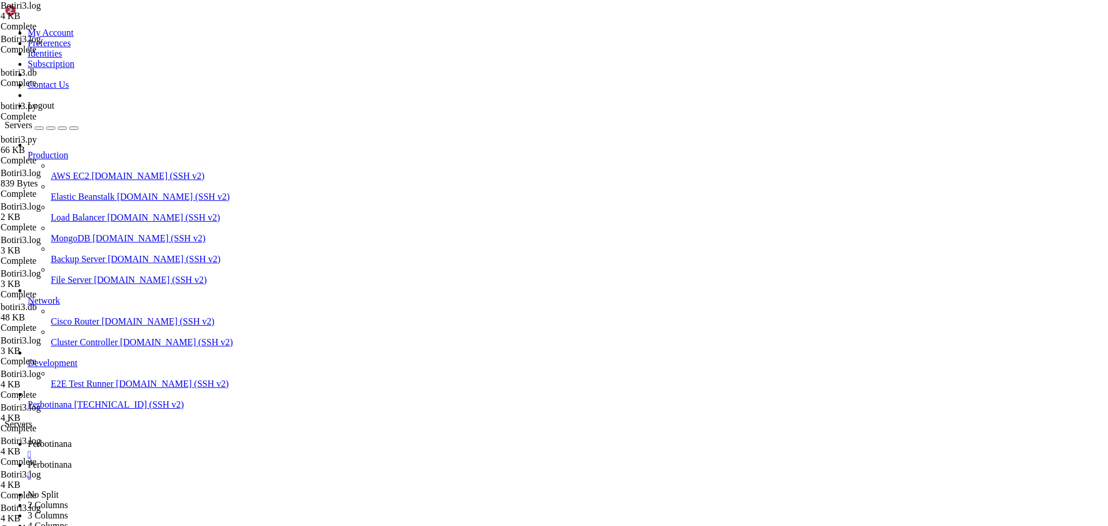
click at [308, 470] on div "" at bounding box center [566, 475] width 1076 height 10
click at [219, 449] on div "" at bounding box center [566, 454] width 1076 height 10
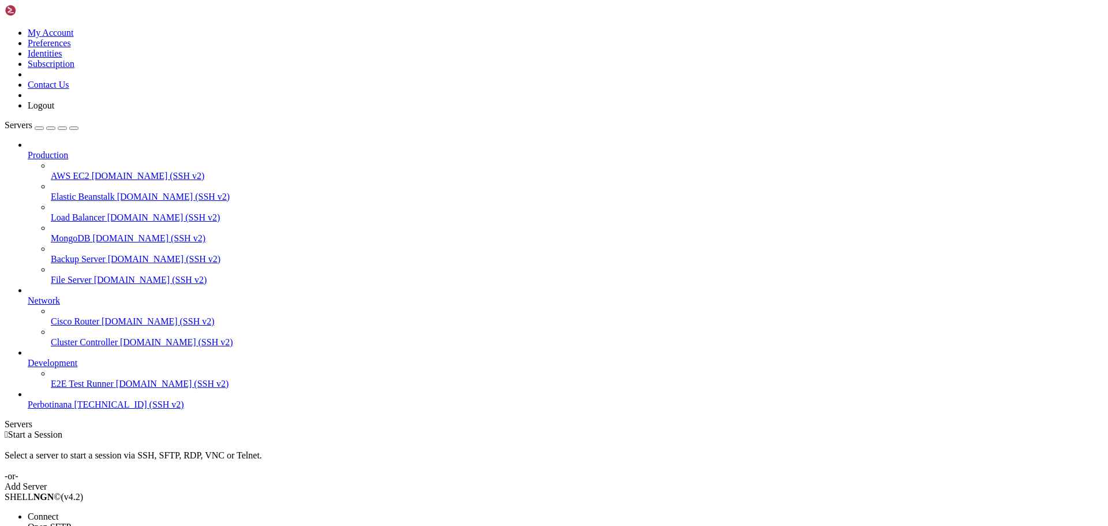
click at [133, 511] on li "Connect" at bounding box center [80, 516] width 105 height 10
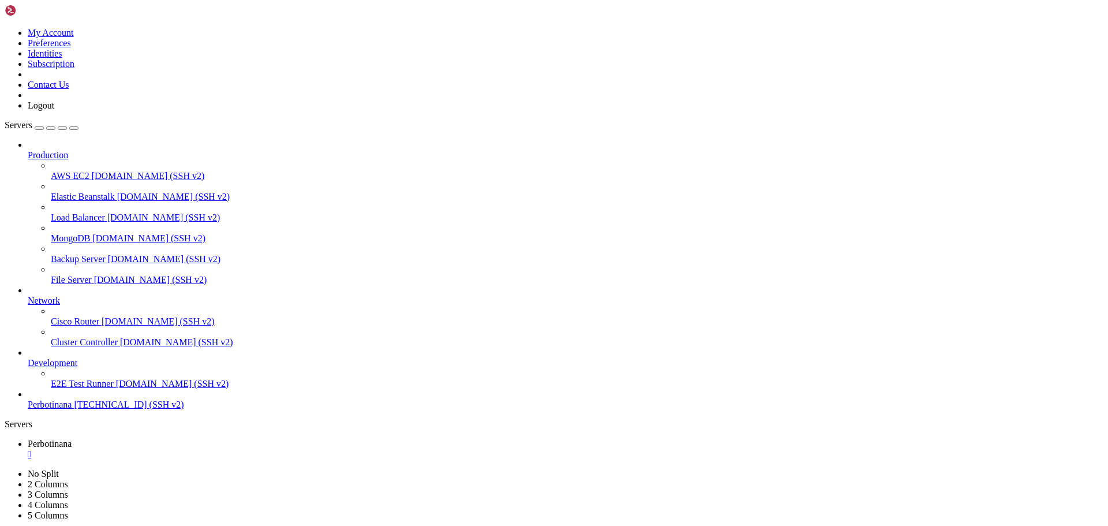
scroll to position [10, 0]
click at [219, 449] on div "" at bounding box center [566, 454] width 1076 height 10
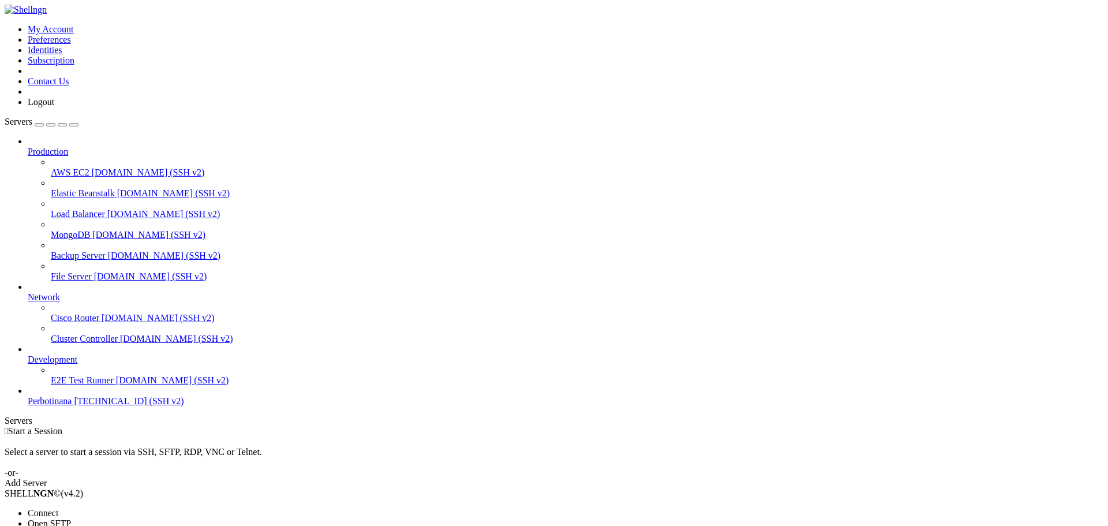
click at [133, 508] on li "Connect" at bounding box center [80, 513] width 105 height 10
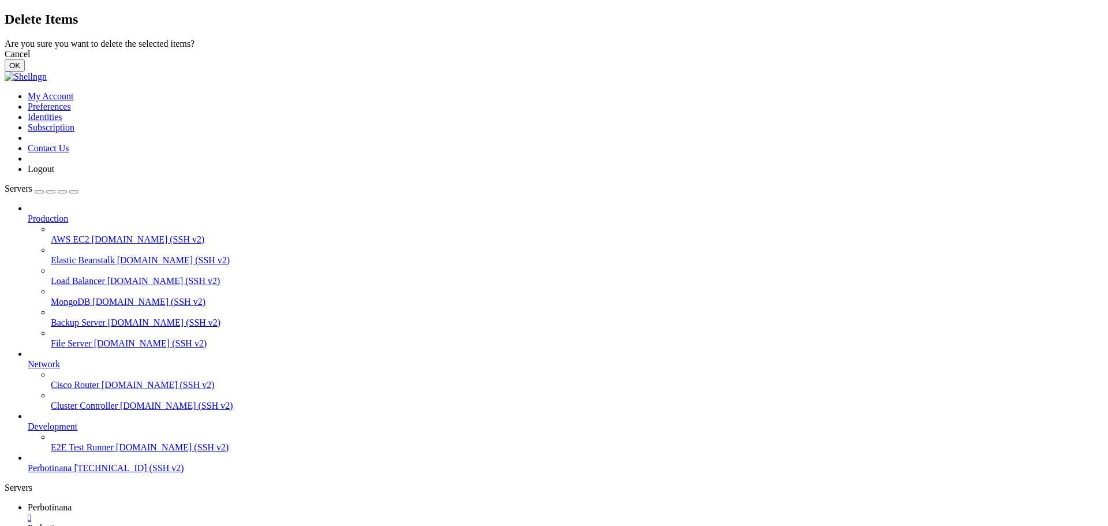
click at [25, 72] on button "OK" at bounding box center [15, 65] width 20 height 12
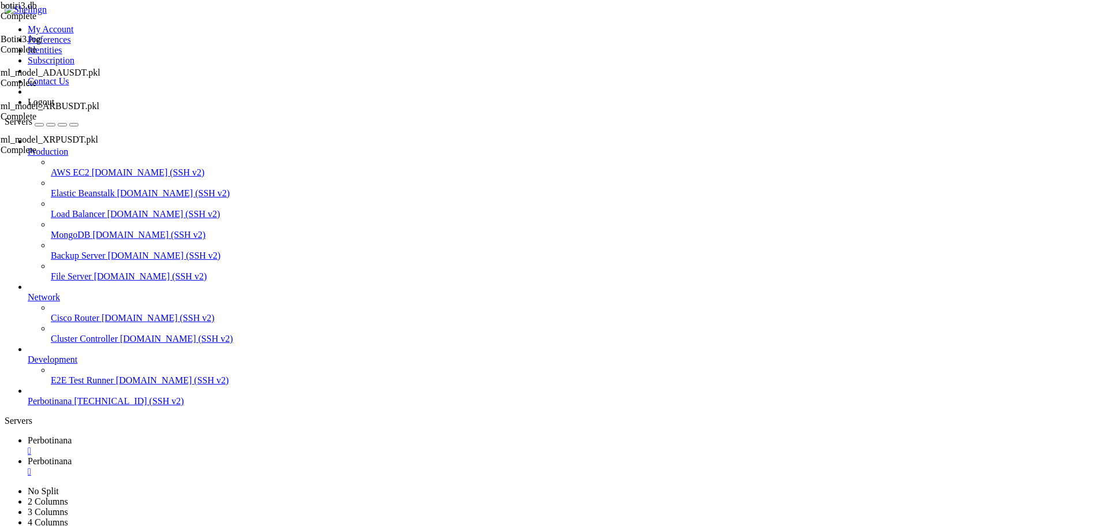
click at [192, 435] on link "Perbotinana " at bounding box center [566, 445] width 1076 height 21
click at [220, 446] on div "" at bounding box center [566, 451] width 1076 height 10
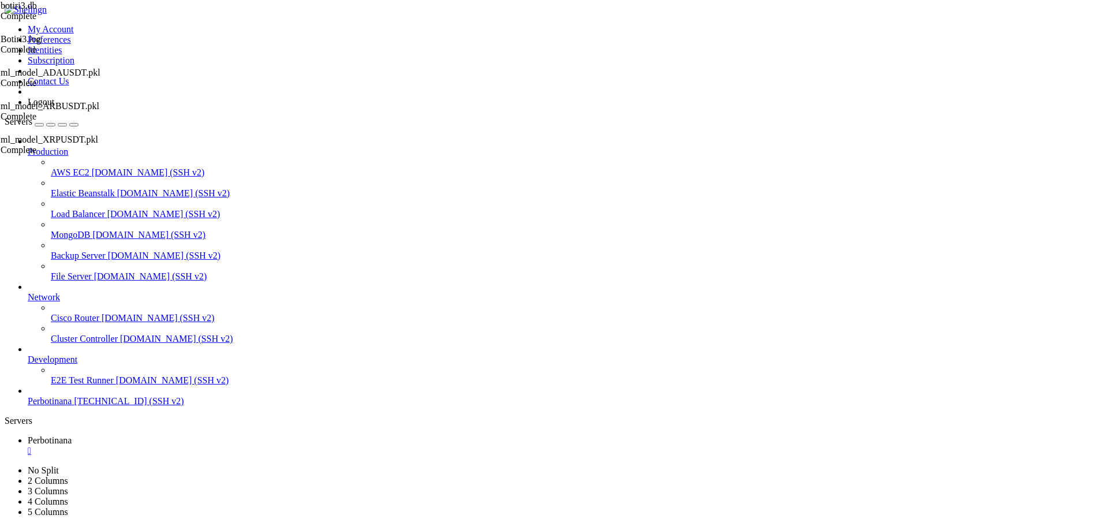
drag, startPoint x: 455, startPoint y: 293, endPoint x: 432, endPoint y: 271, distance: 31.9
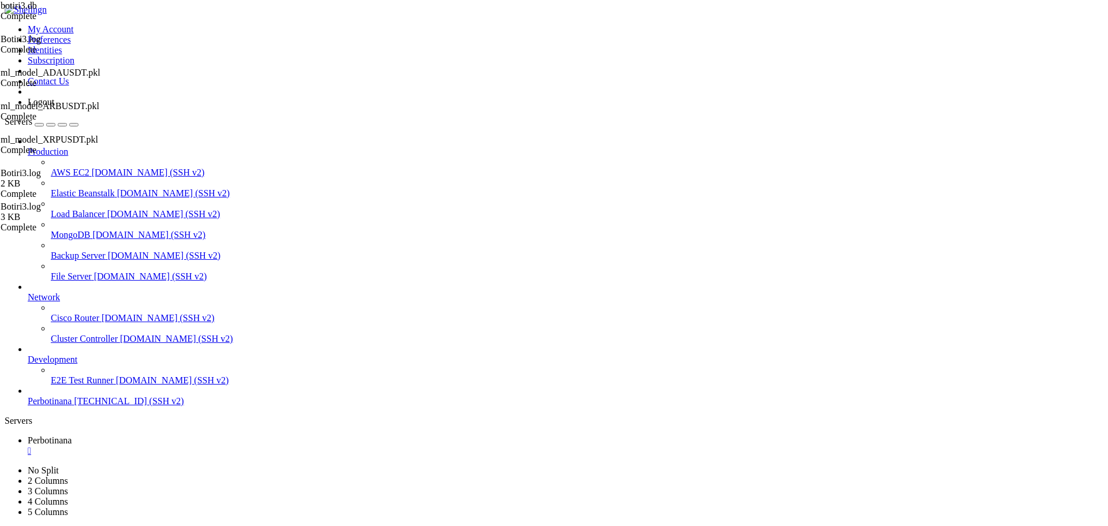
type input "/root/BOTI3"
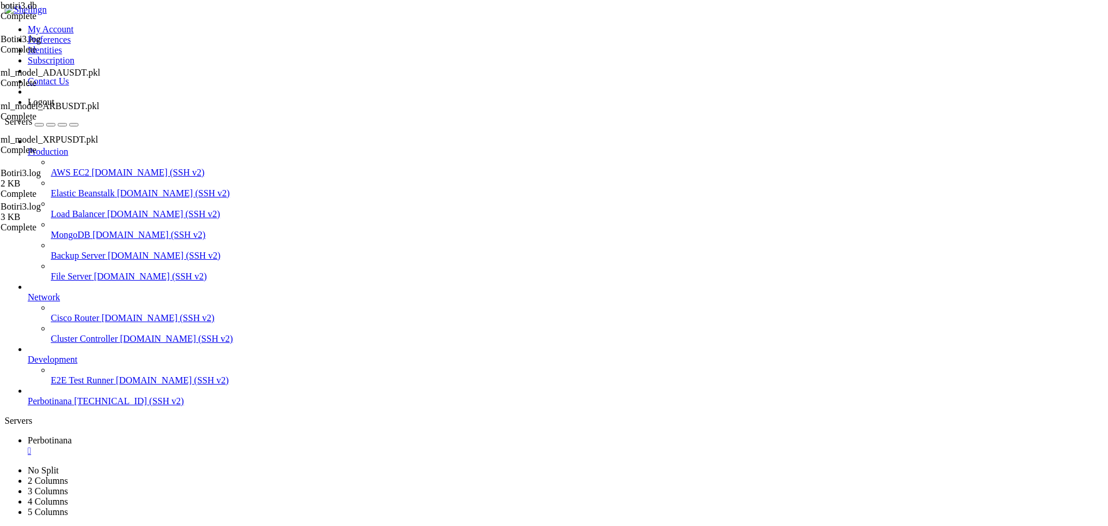
click at [220, 446] on div "" at bounding box center [566, 451] width 1076 height 10
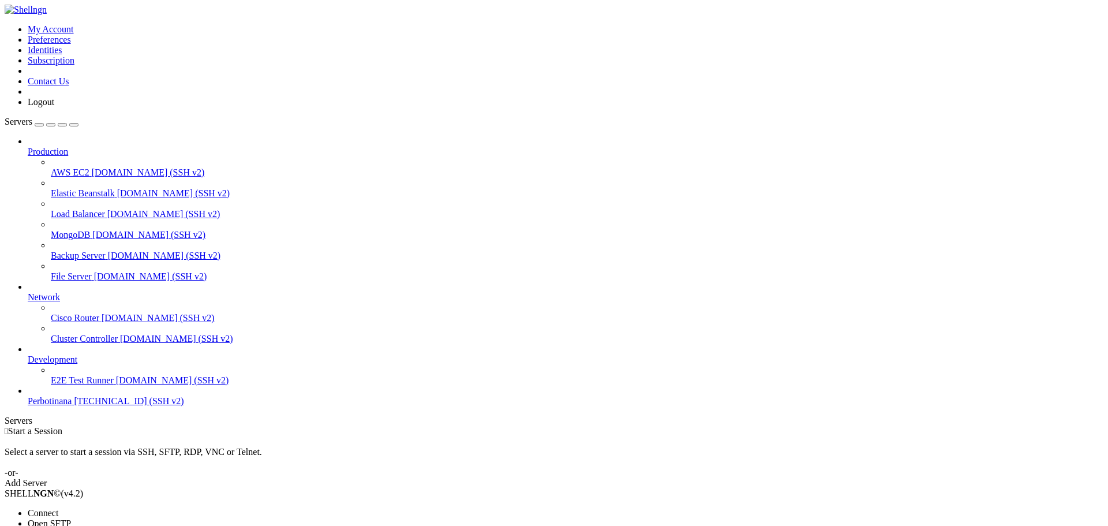
click at [58, 508] on span "Connect" at bounding box center [43, 513] width 31 height 10
click at [219, 446] on div "" at bounding box center [566, 451] width 1076 height 10
